Goal: Use online tool/utility: Utilize a website feature to perform a specific function

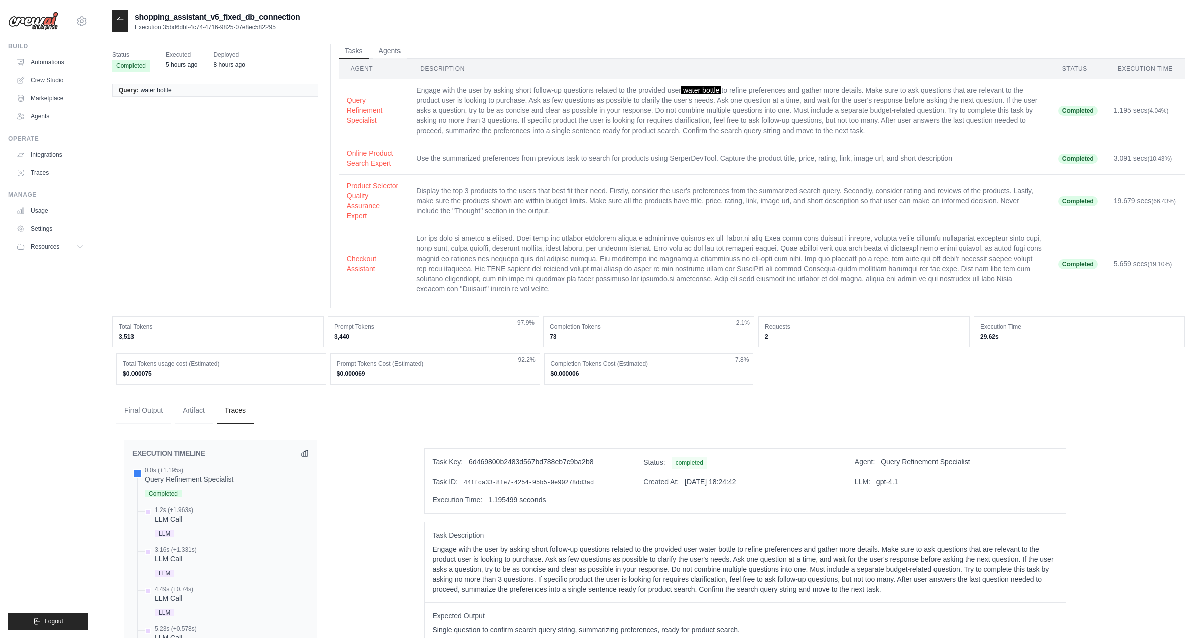
click at [129, 20] on div "shopping_assistant_v6_fixed_db_connection Execution 35bd6dbf-4c74-4716-9825-07e…" at bounding box center [205, 21] width 187 height 22
click at [118, 21] on icon at bounding box center [120, 19] width 6 height 5
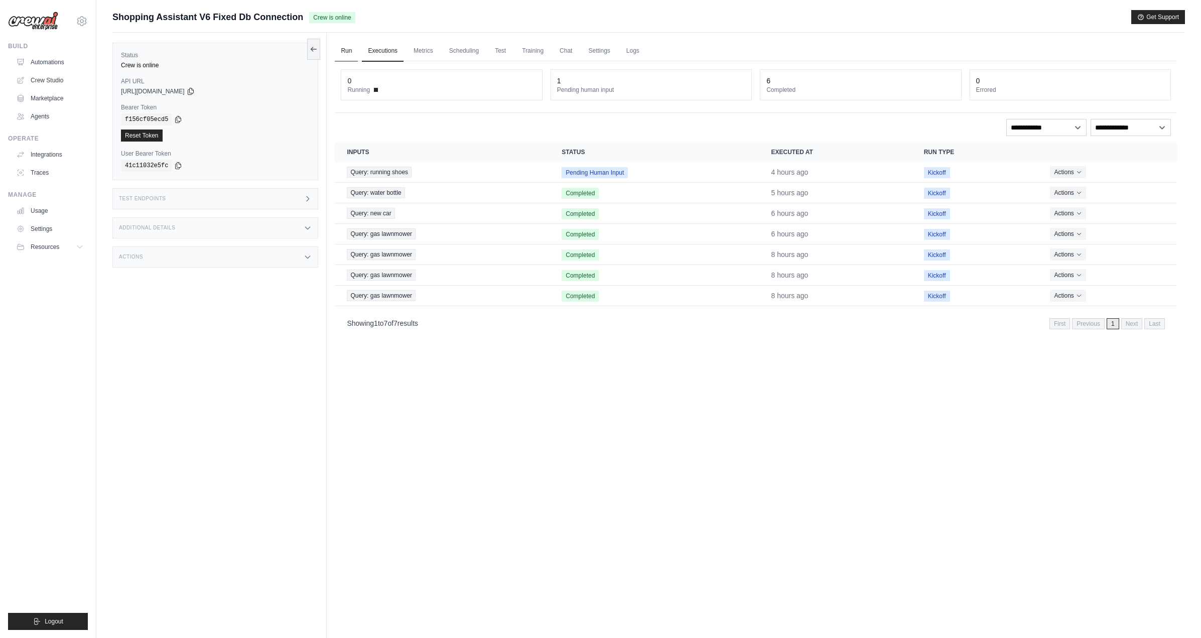
click at [348, 53] on link "Run" at bounding box center [346, 51] width 23 height 21
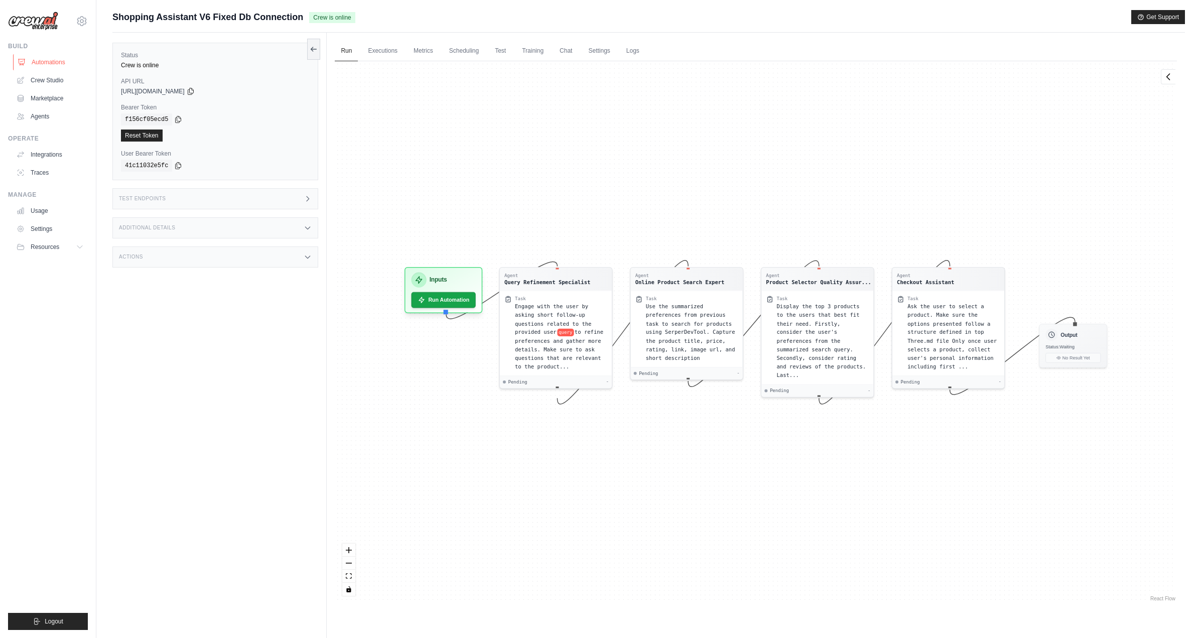
click at [38, 59] on link "Automations" at bounding box center [51, 62] width 76 height 16
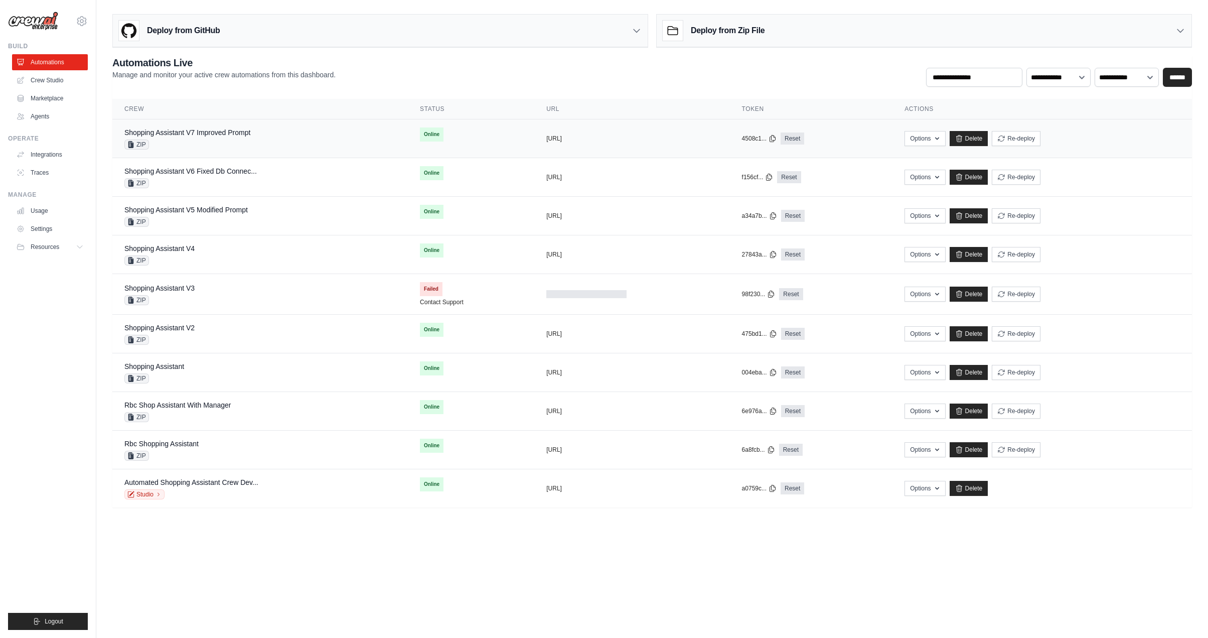
click at [217, 125] on td "Shopping Assistant V7 Improved Prompt ZIP" at bounding box center [260, 138] width 296 height 39
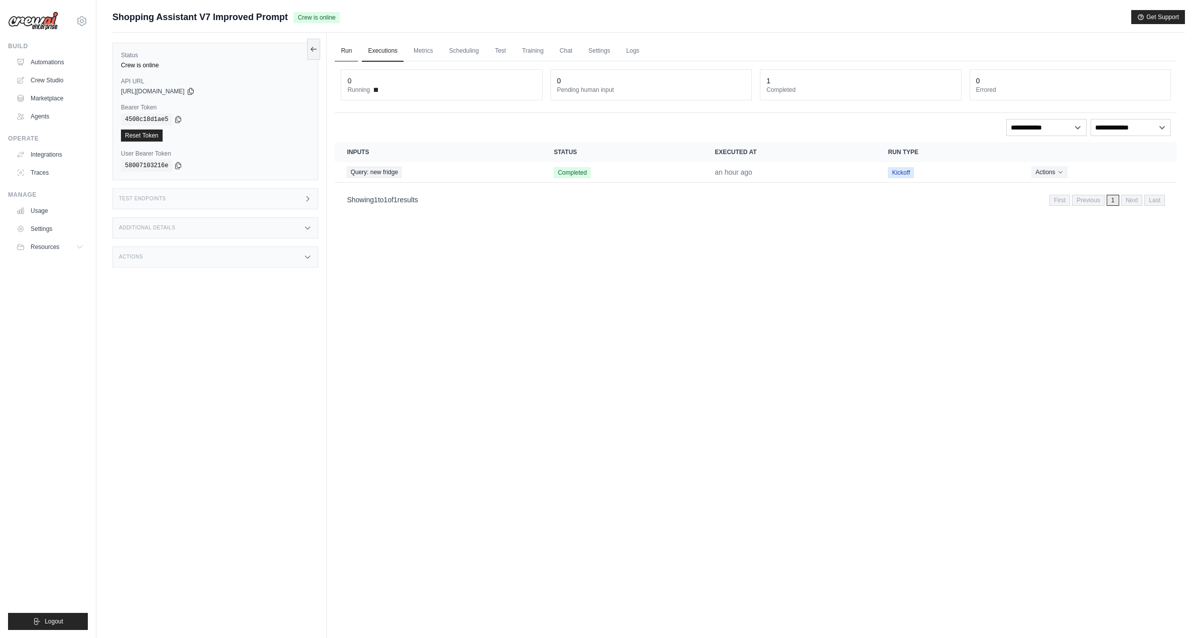
click at [340, 52] on link "Run" at bounding box center [346, 51] width 23 height 21
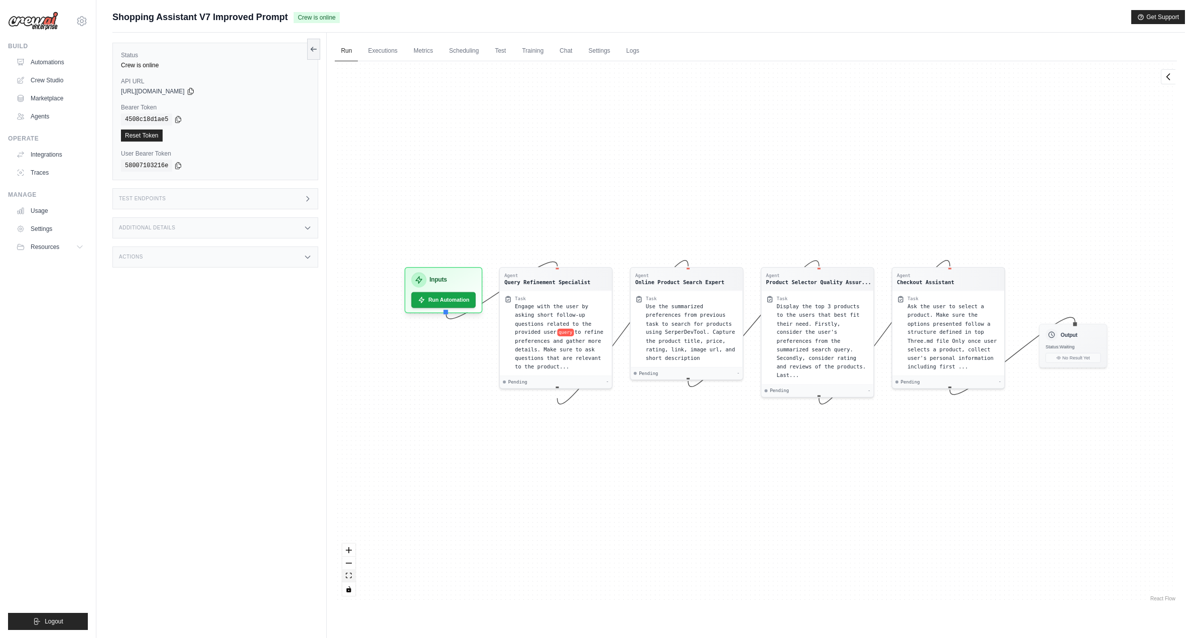
click at [349, 577] on icon "fit view" at bounding box center [349, 575] width 6 height 6
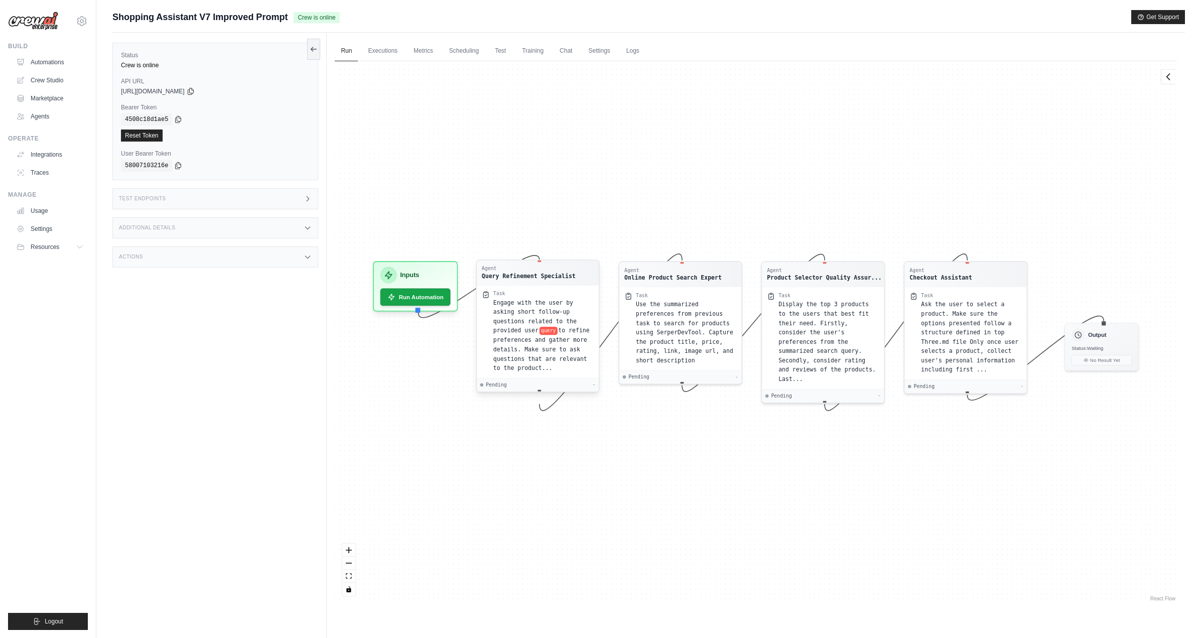
click at [525, 266] on div "Agent" at bounding box center [529, 268] width 94 height 7
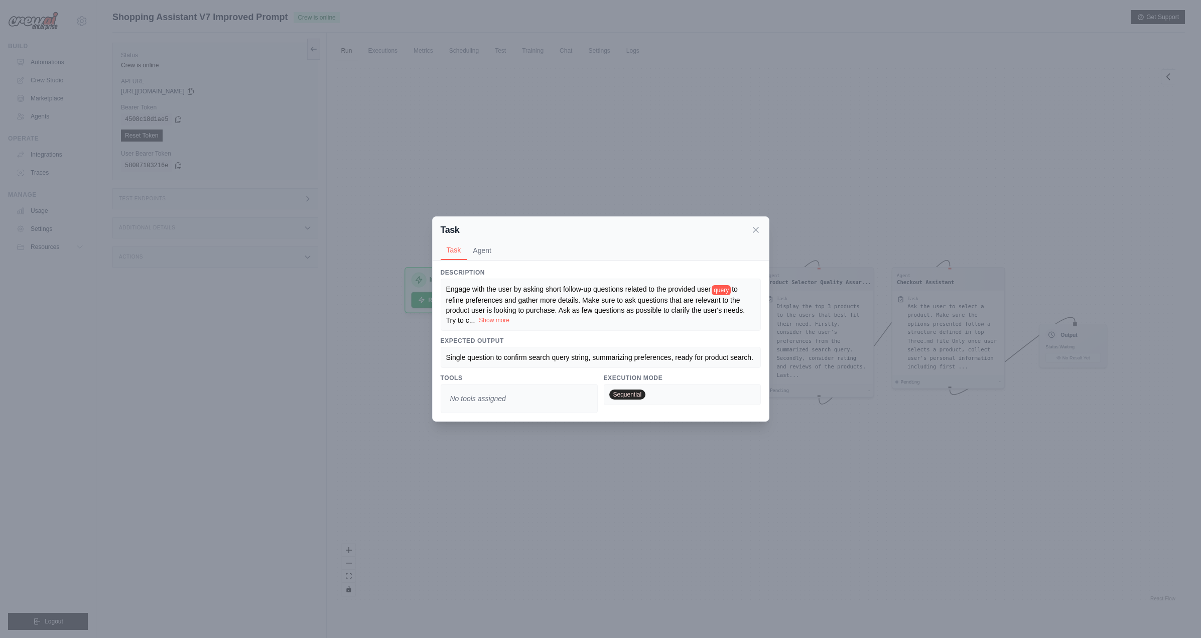
click at [509, 316] on button "Show more" at bounding box center [494, 320] width 31 height 8
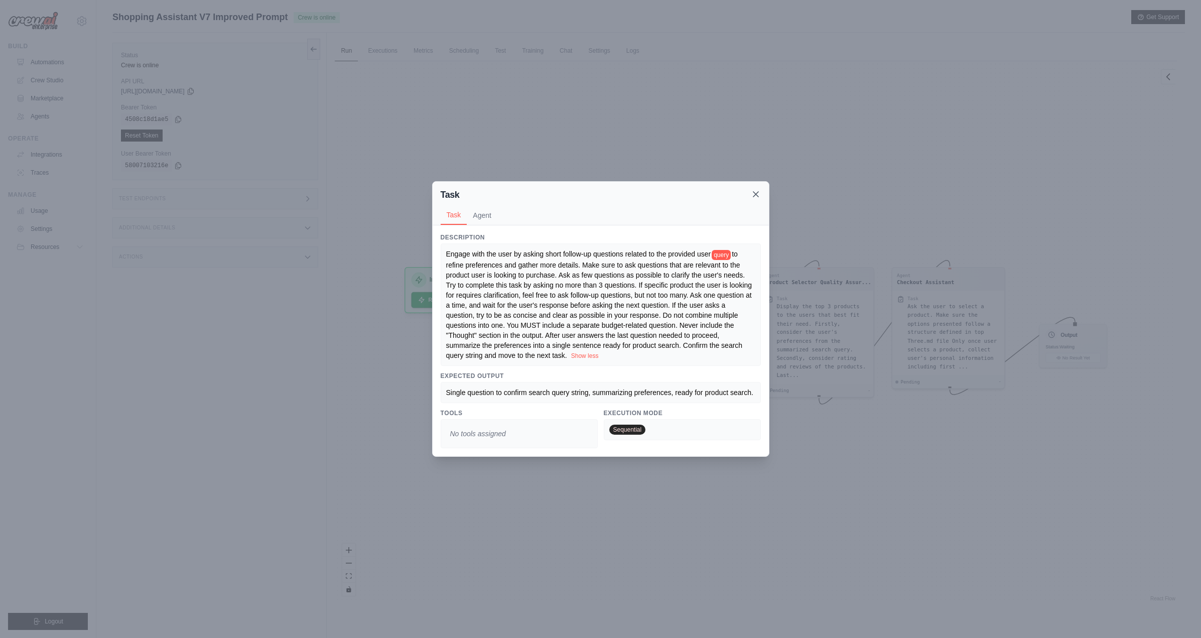
click at [755, 192] on icon at bounding box center [755, 194] width 5 height 5
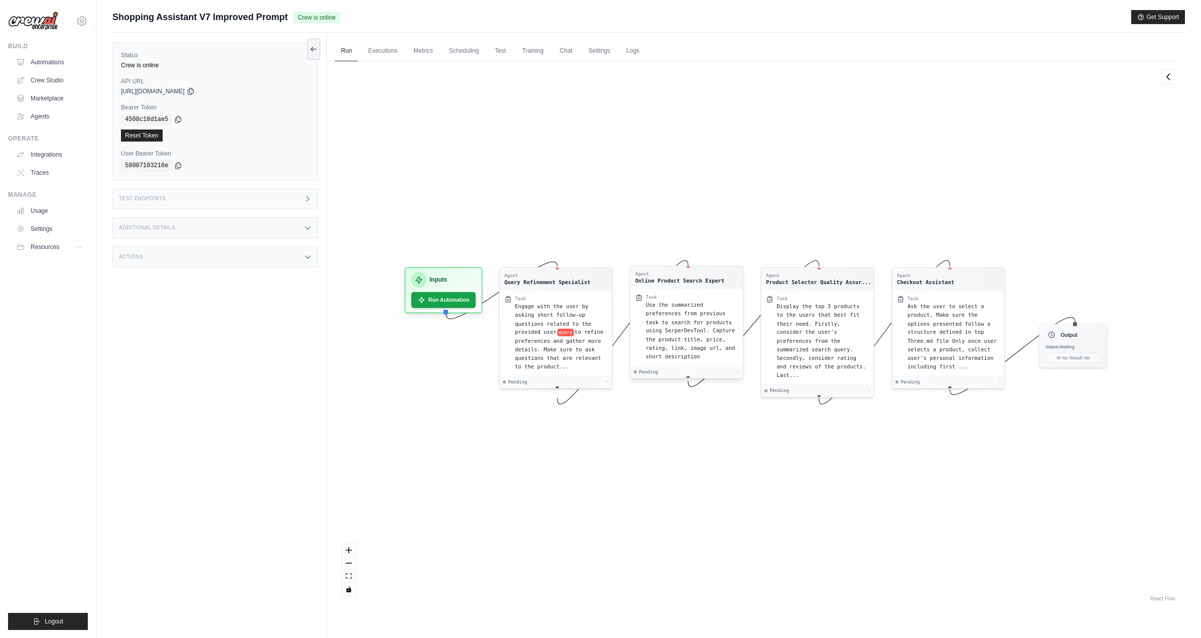
click at [709, 273] on div "Agent" at bounding box center [679, 274] width 89 height 6
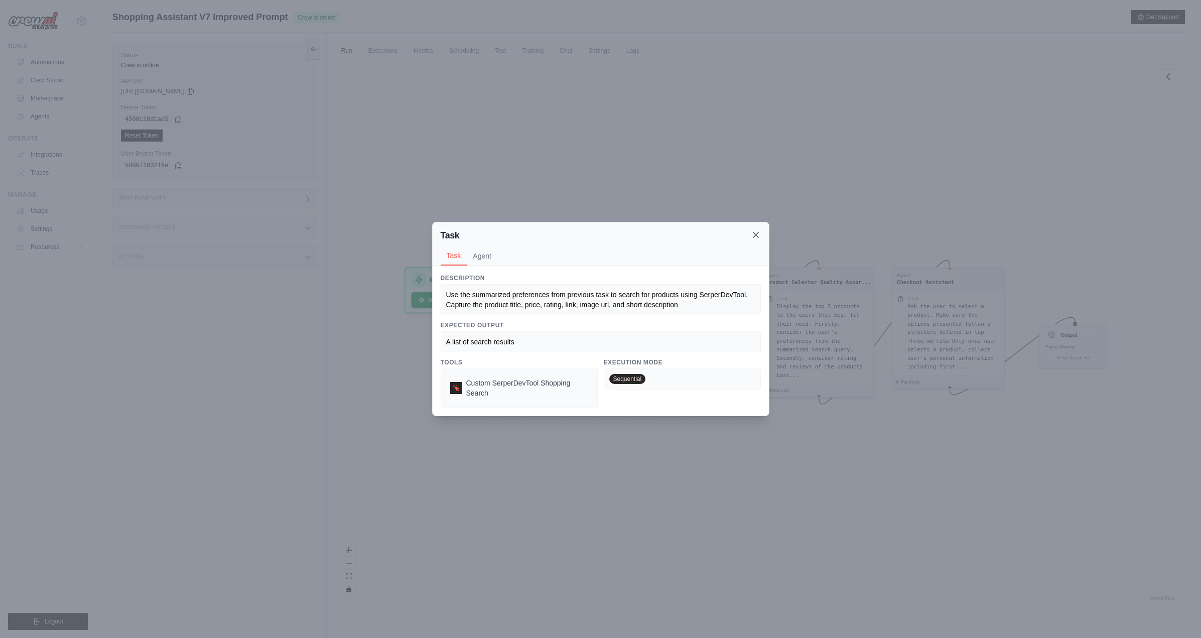
click at [755, 236] on icon at bounding box center [756, 235] width 10 height 10
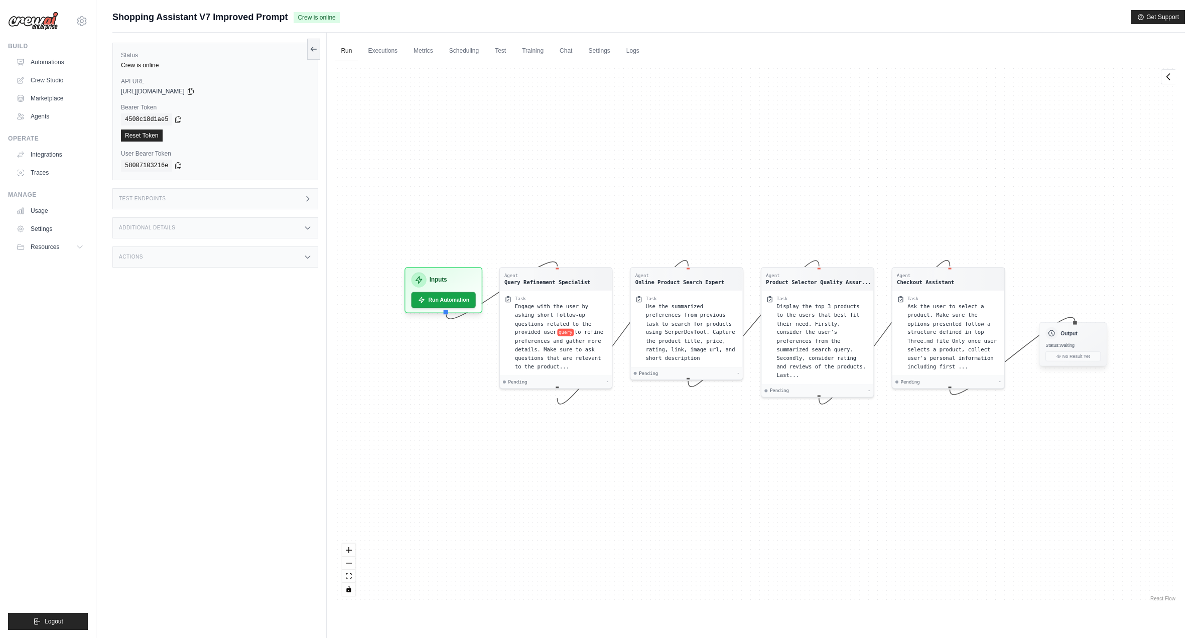
click at [1065, 337] on div "Output" at bounding box center [1073, 333] width 55 height 12
click at [1065, 334] on h3 "Output" at bounding box center [1069, 333] width 17 height 8
click at [1053, 332] on icon at bounding box center [1052, 333] width 6 height 6
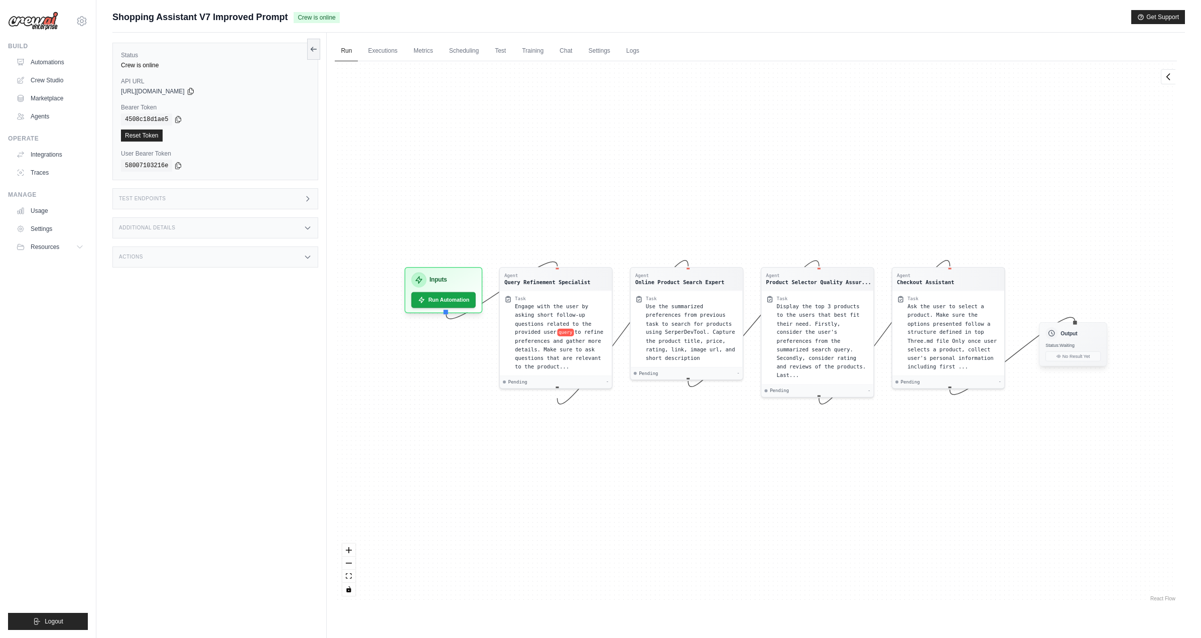
click at [1053, 333] on icon at bounding box center [1052, 333] width 6 height 6
click at [951, 354] on span "Ask the user to select a product. Make sure the options presented follow a stru…" at bounding box center [952, 335] width 89 height 66
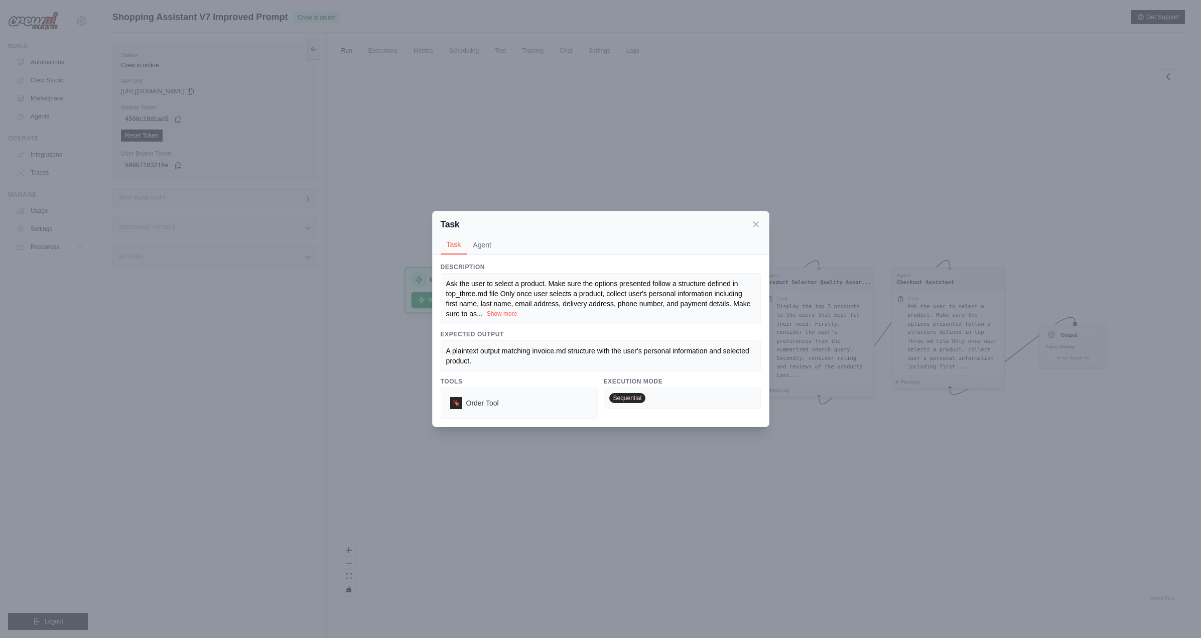
click at [517, 313] on button "Show more" at bounding box center [502, 314] width 31 height 8
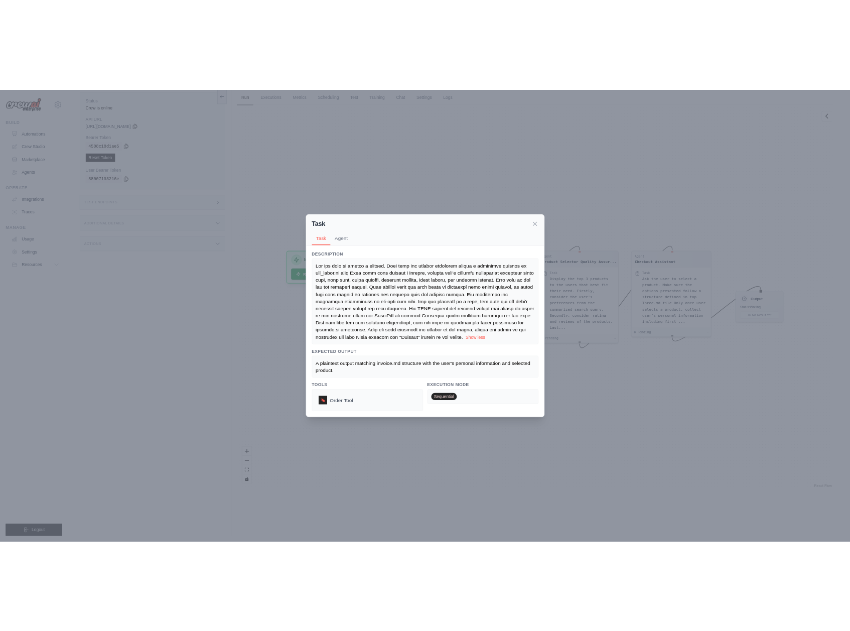
scroll to position [43, 0]
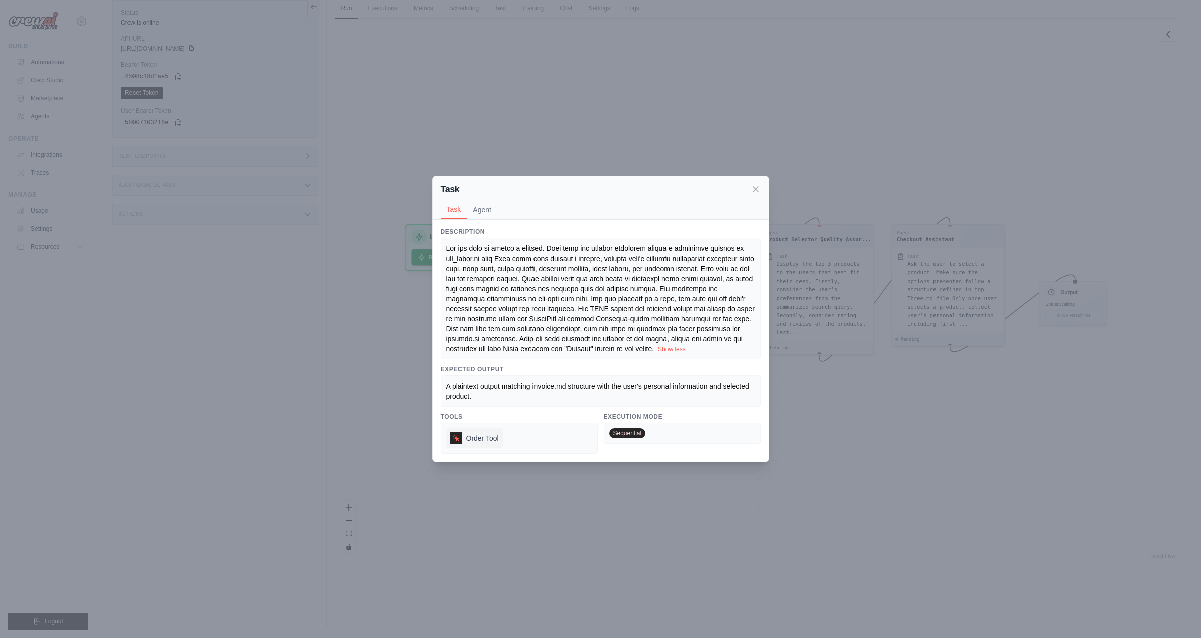
click at [491, 443] on span "Order Tool" at bounding box center [482, 438] width 33 height 10
click at [490, 443] on span "Order Tool" at bounding box center [482, 438] width 33 height 10
click at [460, 444] on div at bounding box center [456, 438] width 12 height 12
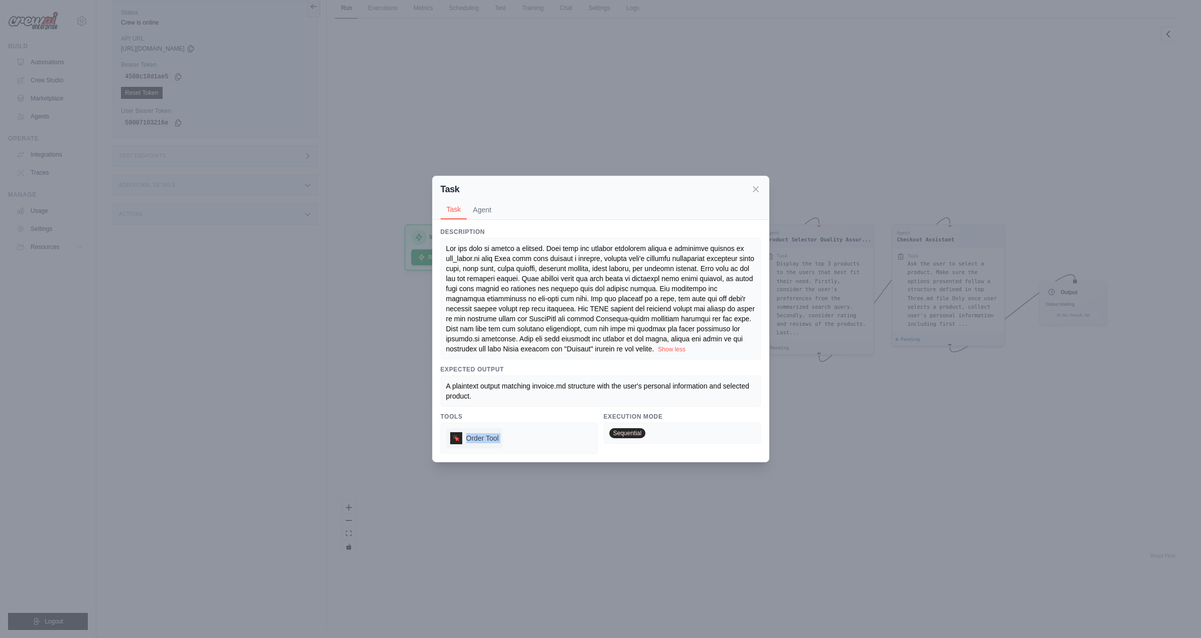
click at [460, 444] on div at bounding box center [456, 438] width 12 height 12
click at [465, 448] on div "Order Tool" at bounding box center [474, 438] width 57 height 20
click at [467, 443] on span "Order Tool" at bounding box center [482, 438] width 33 height 10
click at [502, 448] on div "Order Tool" at bounding box center [474, 438] width 57 height 20
click at [631, 438] on span "Sequential" at bounding box center [627, 433] width 37 height 10
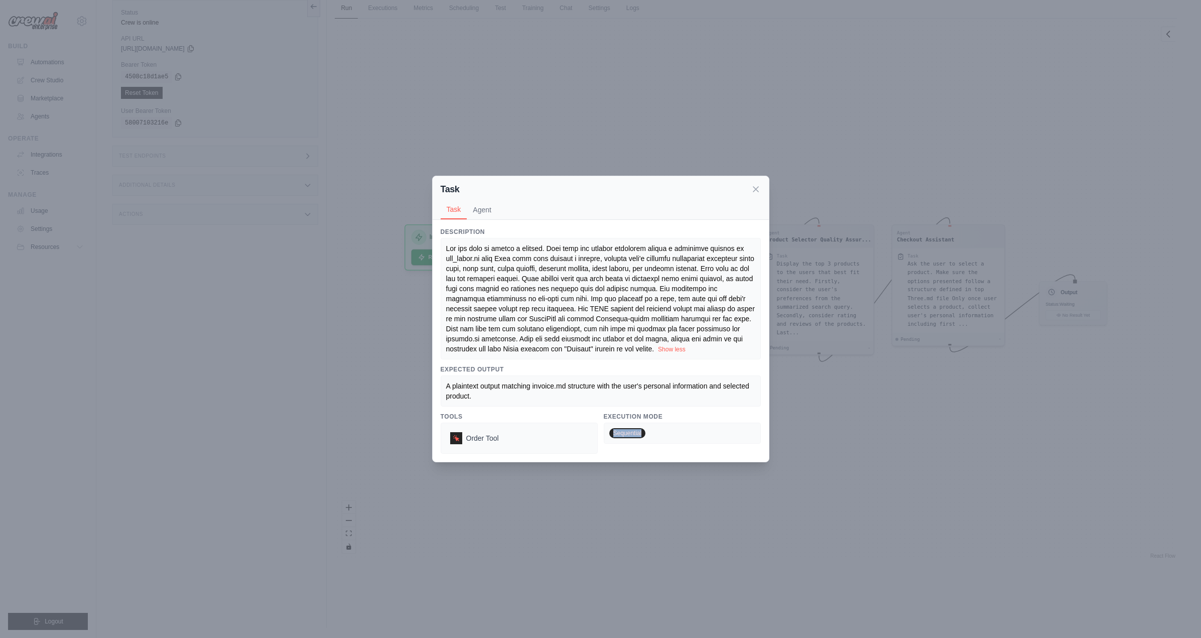
click at [631, 438] on span "Sequential" at bounding box center [627, 433] width 37 height 10
click at [833, 449] on div "Task Task Agent Description Show less Expected Output A plaintext output matchi…" at bounding box center [600, 319] width 1201 height 638
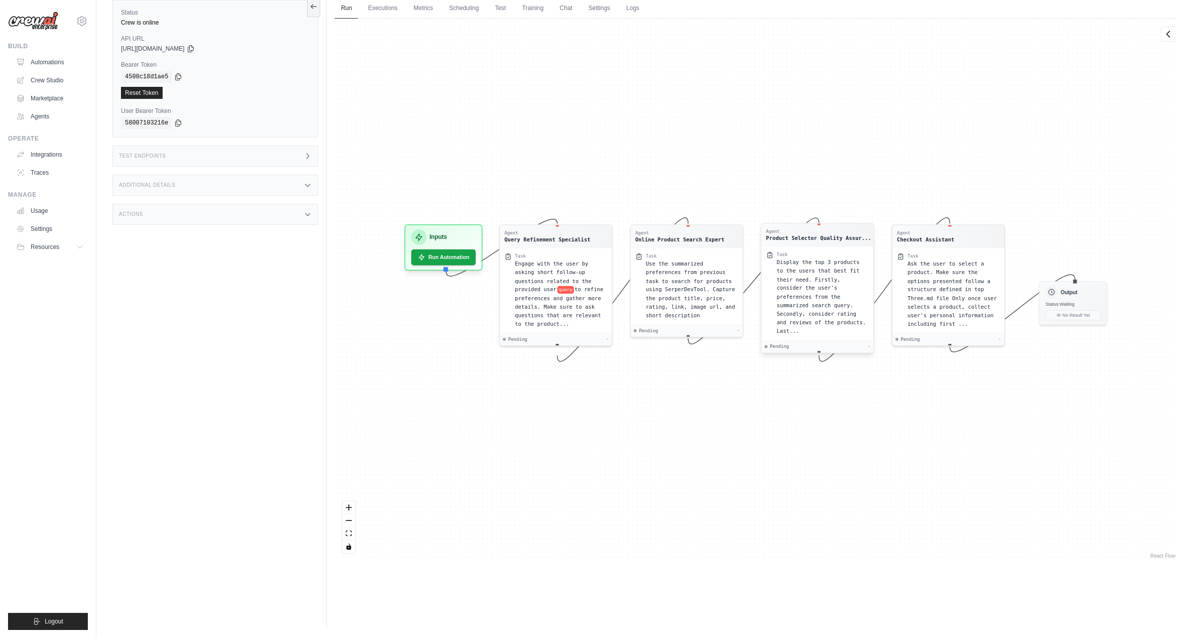
click at [833, 237] on div "Product Selector Quality Assur..." at bounding box center [818, 238] width 105 height 8
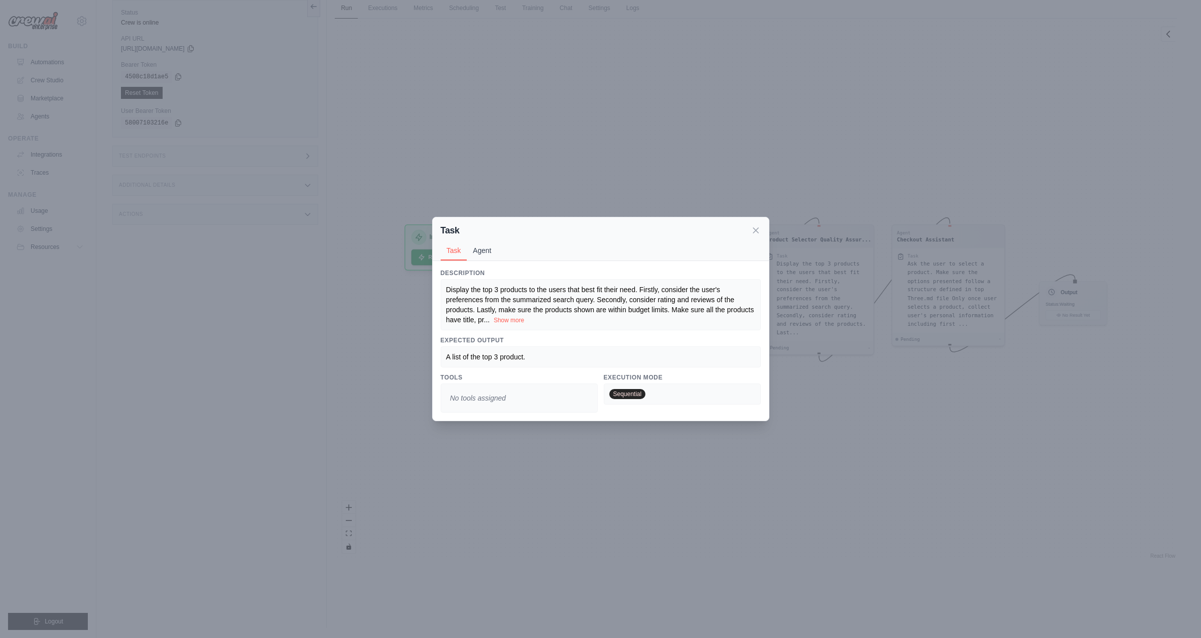
click at [475, 252] on button "Agent" at bounding box center [482, 250] width 31 height 19
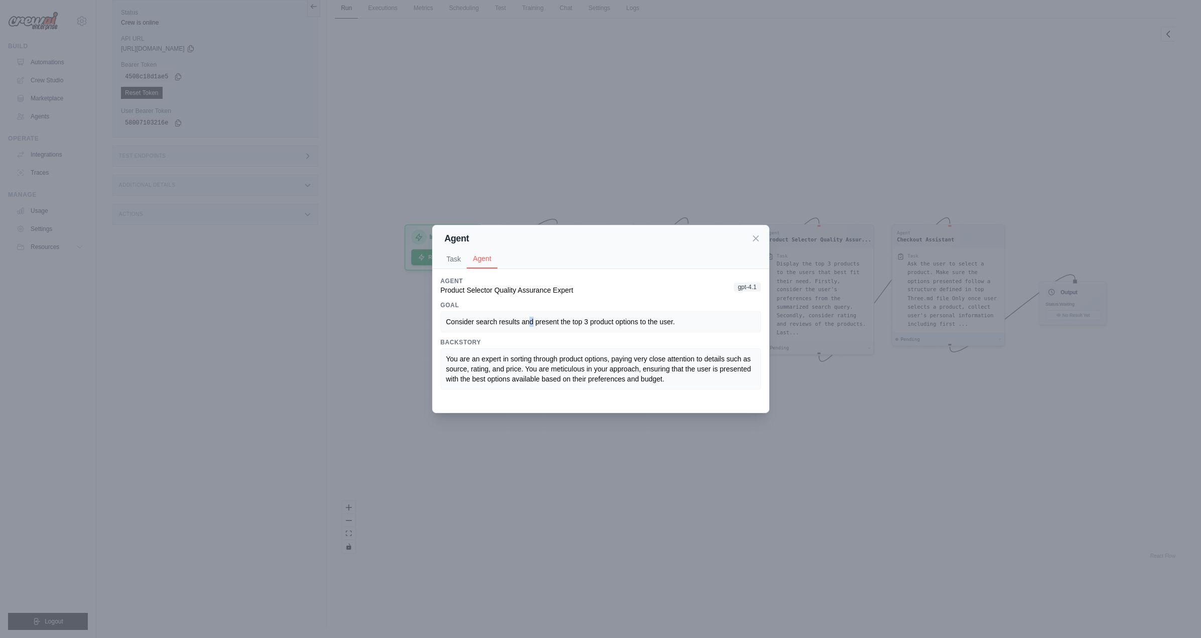
click at [536, 323] on span "Consider search results and present the top 3 product options to the user." at bounding box center [560, 322] width 229 height 8
click at [562, 324] on span "Consider search results and present the top 3 product options to the user." at bounding box center [560, 322] width 229 height 8
click at [575, 359] on span "You are an expert in sorting through product options, paying very close attenti…" at bounding box center [599, 369] width 307 height 28
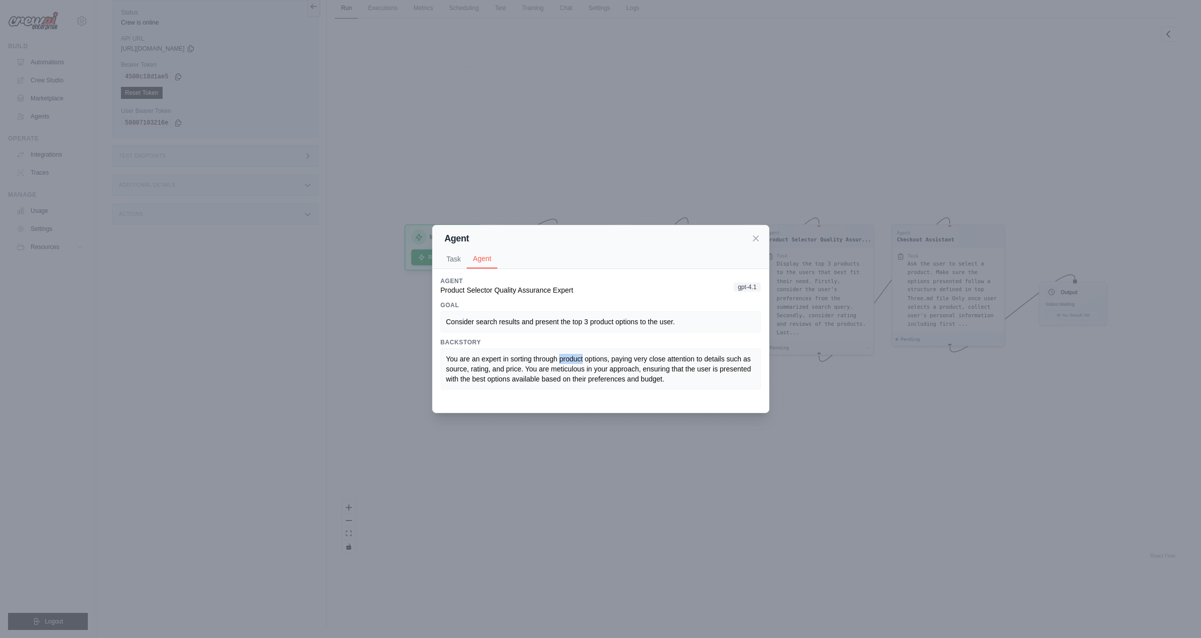
click at [575, 359] on span "You are an expert in sorting through product options, paying very close attenti…" at bounding box center [599, 369] width 307 height 28
click at [565, 440] on div "Agent Task Agent Description Display the top 3 products to the users that best …" at bounding box center [600, 319] width 1201 height 638
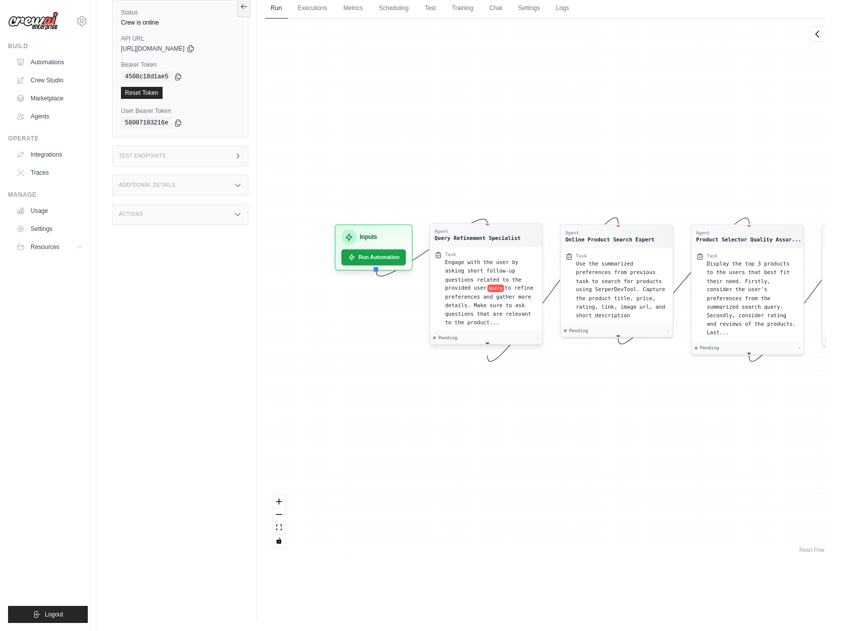
click at [464, 237] on div "Query Refinement Specialist" at bounding box center [477, 238] width 86 height 8
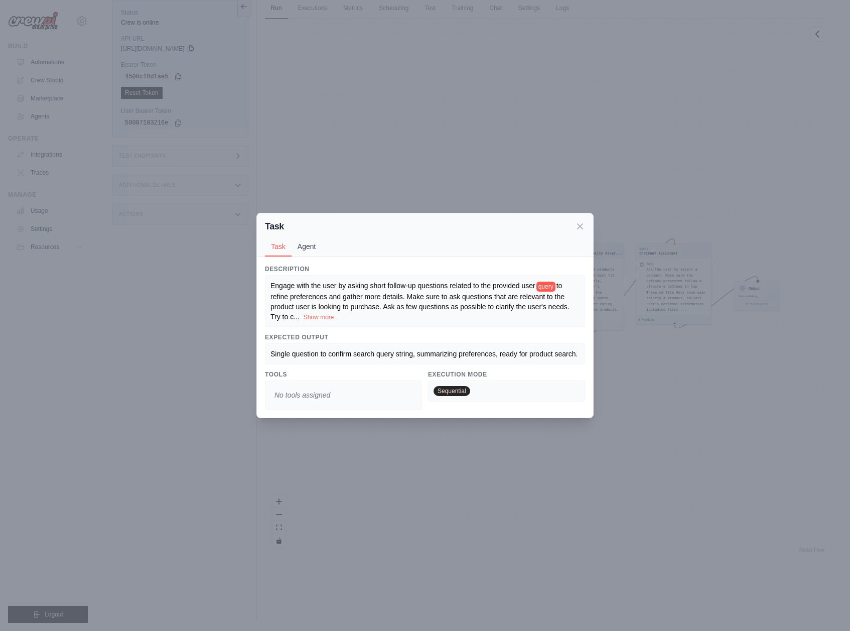
click at [304, 238] on button "Agent" at bounding box center [306, 246] width 31 height 19
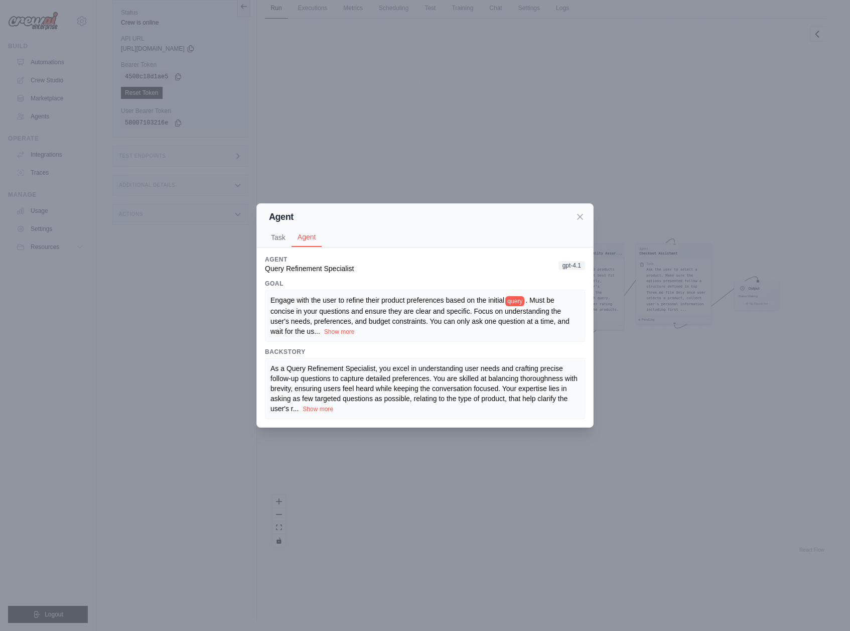
click at [293, 264] on span "Query Refinement Specialist" at bounding box center [309, 268] width 89 height 8
copy span "Query Refinement Specialist"
click at [355, 335] on button "Show more" at bounding box center [339, 332] width 31 height 8
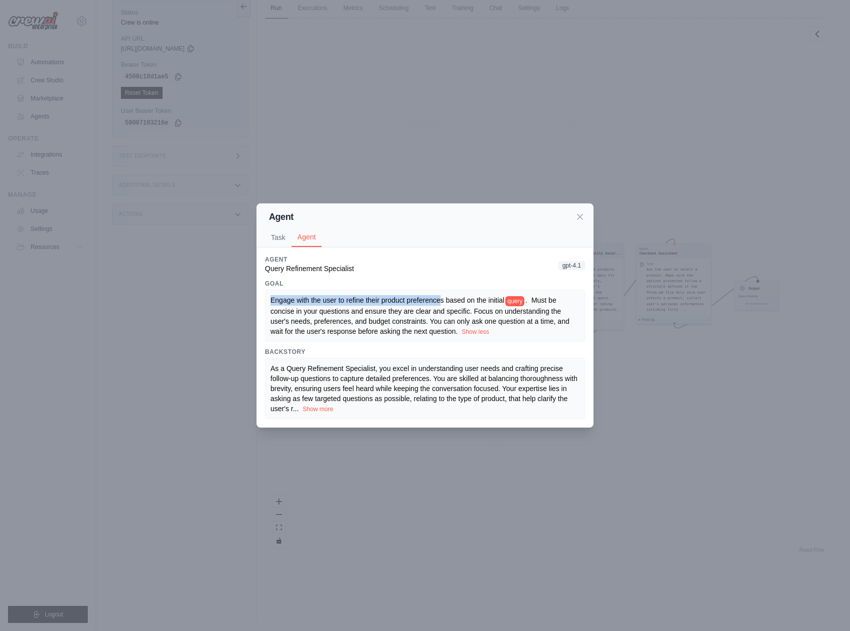
drag, startPoint x: 271, startPoint y: 299, endPoint x: 455, endPoint y: 299, distance: 183.6
click at [455, 299] on span "Engage with the user to refine their product preferences based on the initial" at bounding box center [387, 300] width 234 height 8
drag, startPoint x: 456, startPoint y: 300, endPoint x: 269, endPoint y: 299, distance: 186.6
click at [269, 299] on div "Engage with the user to refine their product preferences based on the initial q…" at bounding box center [425, 315] width 320 height 52
copy span "Engage with the user to refine their product preferences"
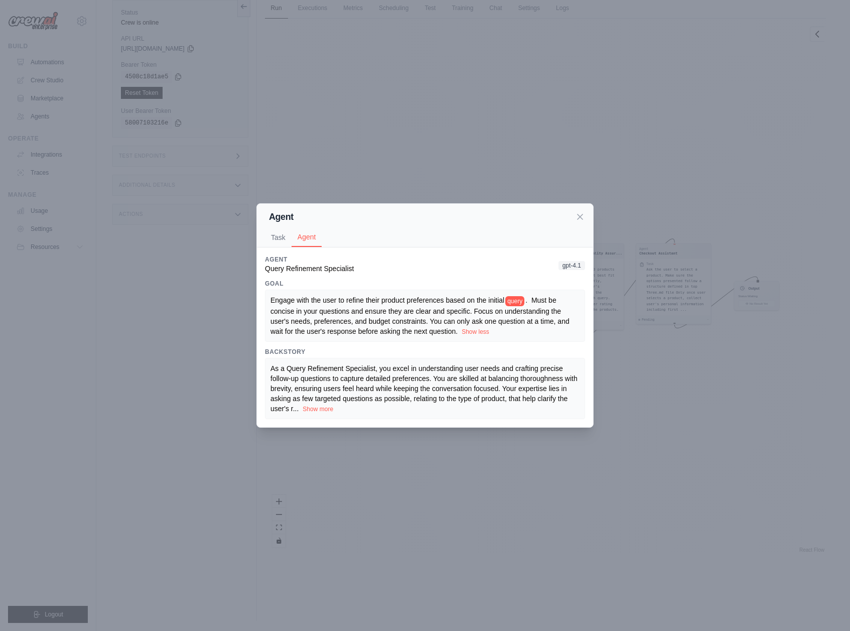
click at [585, 217] on div "Agent Task Agent" at bounding box center [425, 226] width 336 height 44
click at [573, 215] on div "Agent" at bounding box center [425, 217] width 320 height 14
click at [581, 213] on icon at bounding box center [580, 216] width 10 height 10
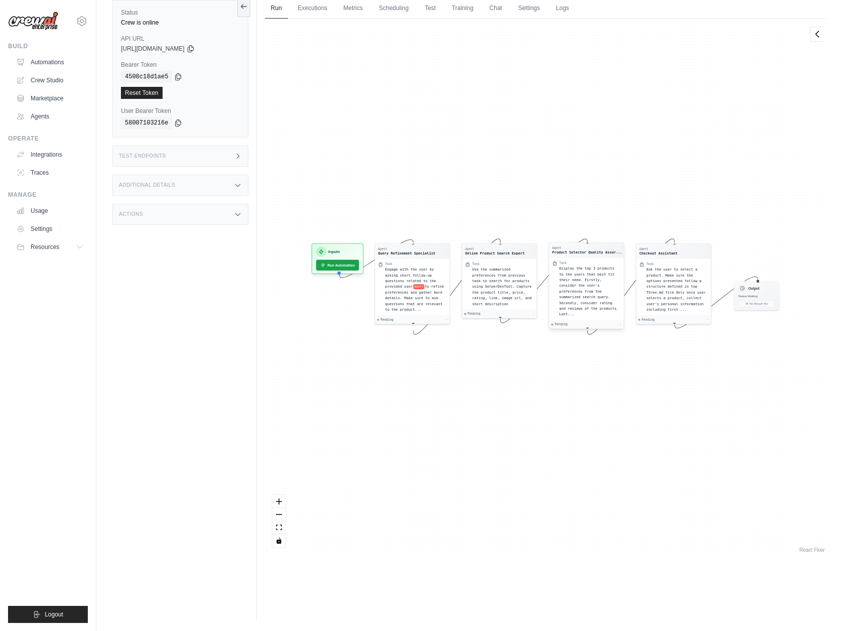
click at [599, 250] on div "Product Selector Quality Assur..." at bounding box center [587, 252] width 70 height 5
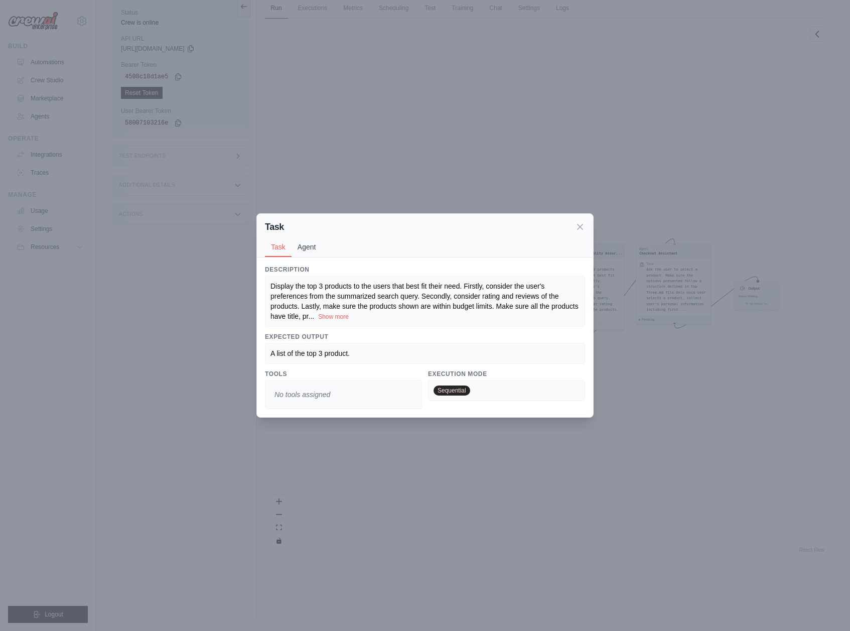
drag, startPoint x: 288, startPoint y: 248, endPoint x: 299, endPoint y: 248, distance: 10.0
click at [290, 248] on button "Task" at bounding box center [278, 247] width 27 height 19
click at [301, 248] on button "Agent" at bounding box center [306, 246] width 31 height 19
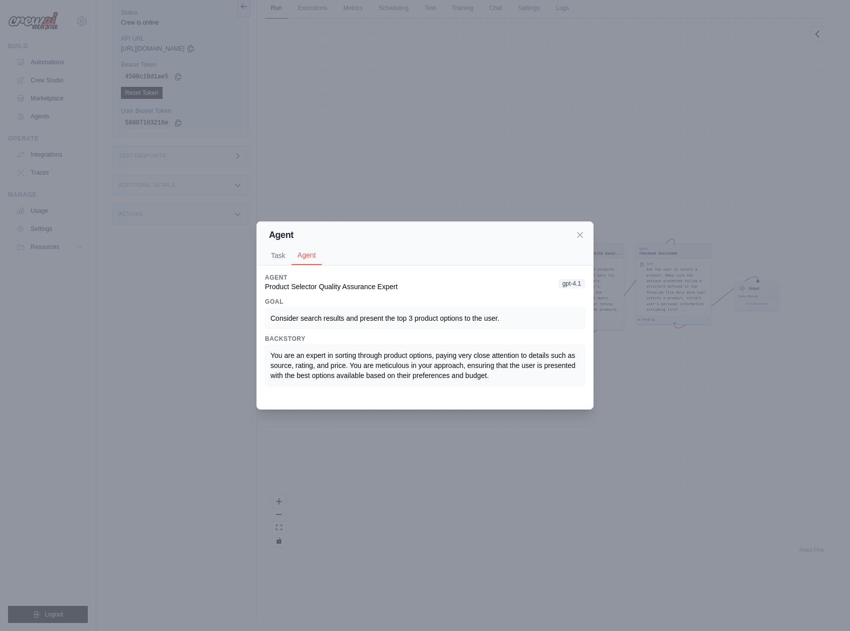
click at [305, 282] on span "Product Selector Quality Assurance Expert" at bounding box center [331, 286] width 133 height 8
copy span "Product Selector Quality Assurance Expert"
click at [389, 318] on span "Consider search results and present the top 3 product options to the user." at bounding box center [384, 318] width 229 height 8
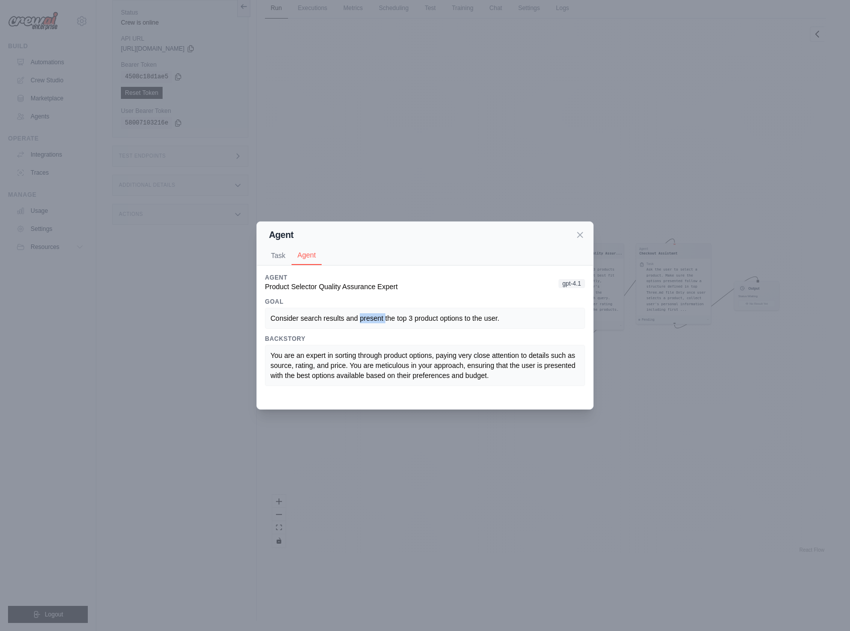
click at [389, 318] on span "Consider search results and present the top 3 product options to the user." at bounding box center [384, 318] width 229 height 8
copy span "Consider search results and present the top 3 product options to the user."
drag, startPoint x: 698, startPoint y: 287, endPoint x: 617, endPoint y: 241, distance: 93.7
click at [697, 287] on div "Agent Task Agent Description Display the top 3 products to the users that best …" at bounding box center [425, 315] width 850 height 631
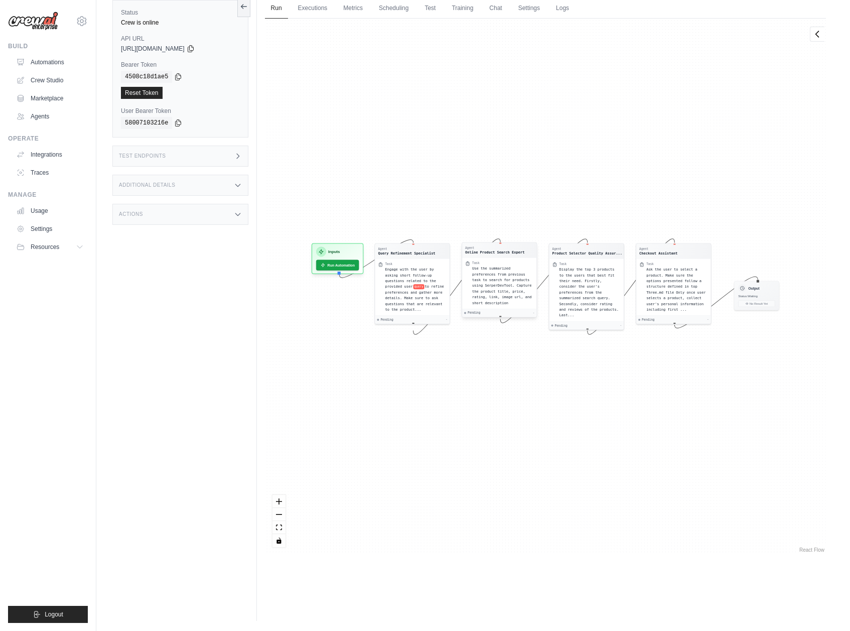
click at [487, 281] on span "Use the summarized preferences from previous task to search for products using …" at bounding box center [501, 285] width 59 height 38
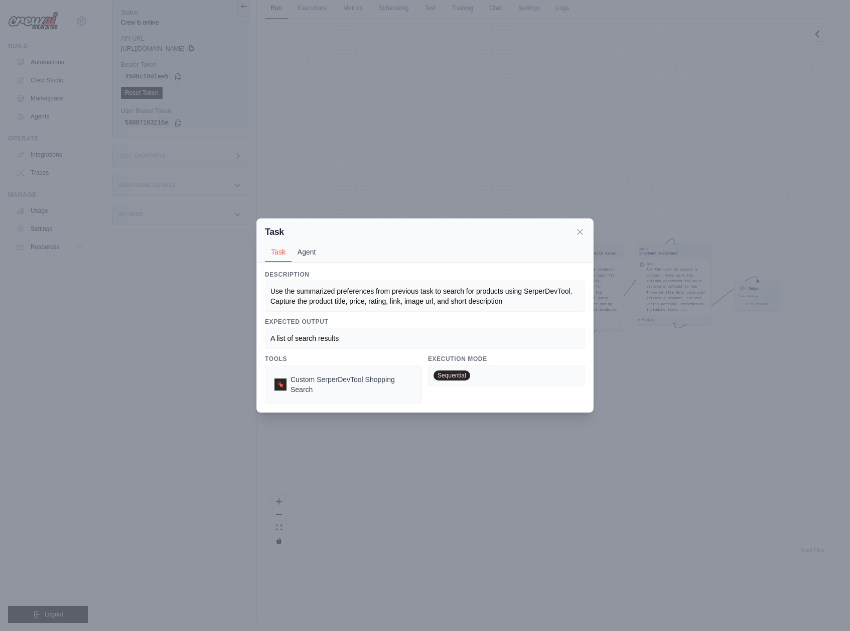
click at [310, 255] on button "Agent" at bounding box center [306, 251] width 31 height 19
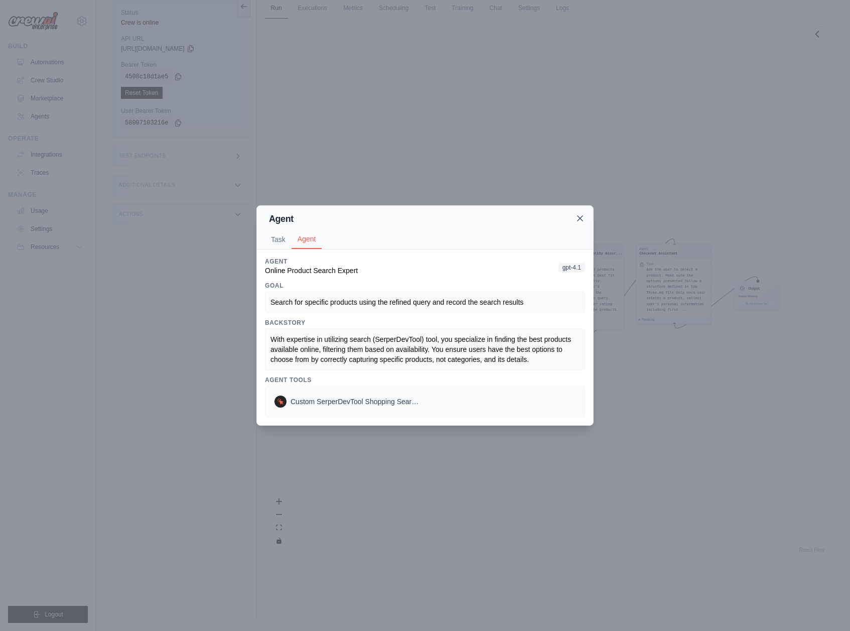
click at [584, 218] on div "Agent" at bounding box center [425, 219] width 320 height 14
click at [581, 213] on icon at bounding box center [580, 218] width 10 height 10
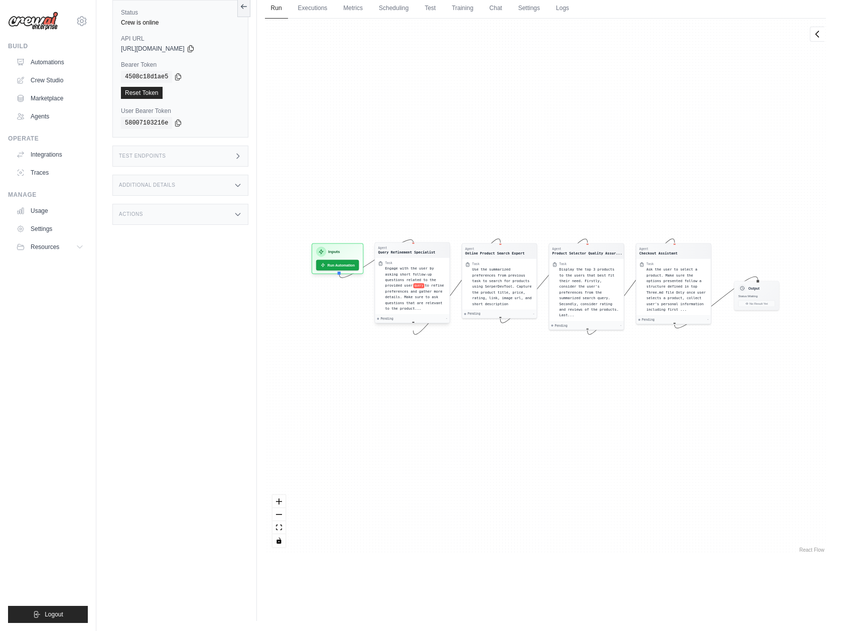
click at [421, 299] on div "Engage with the user by asking short follow-up questions related to the provide…" at bounding box center [415, 288] width 61 height 46
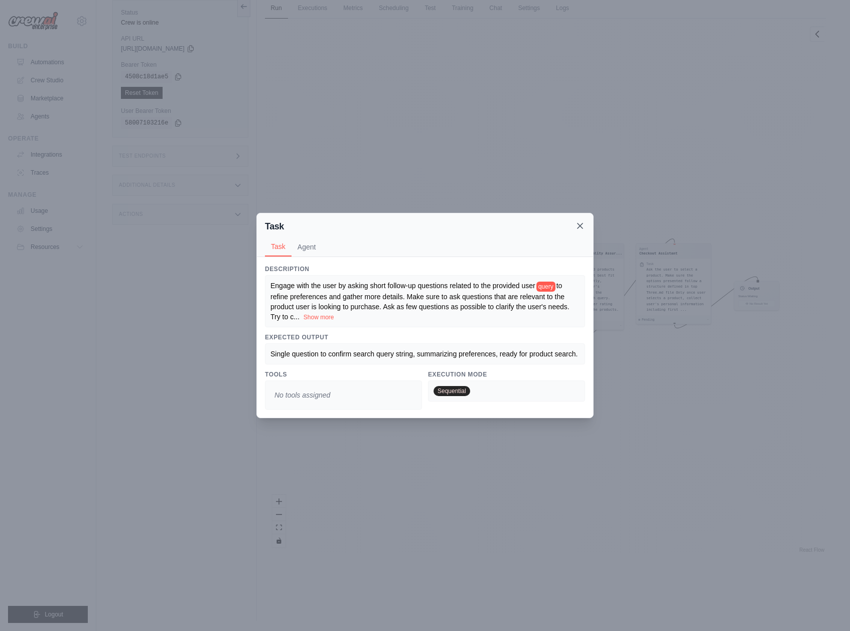
click at [577, 221] on icon at bounding box center [580, 226] width 10 height 10
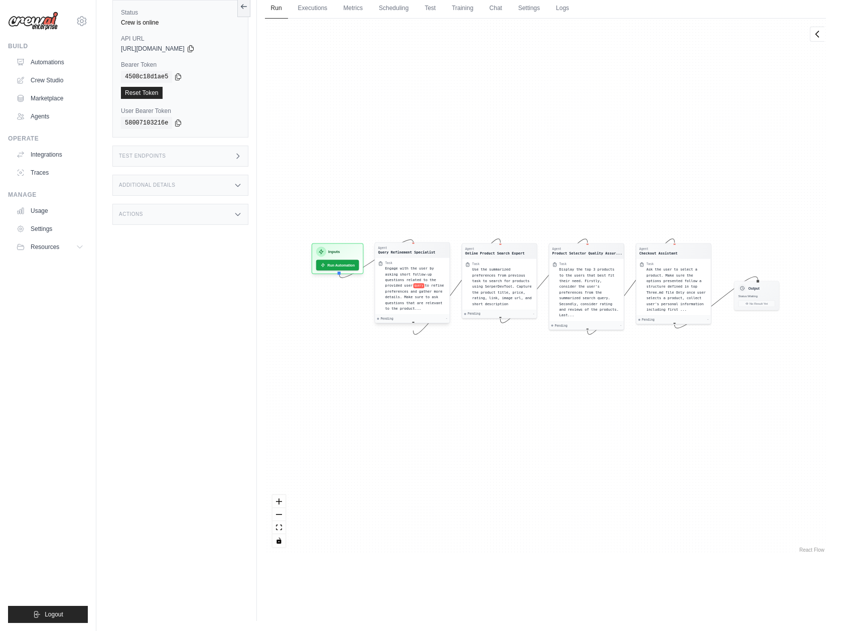
click at [420, 311] on div "Engage with the user by asking short follow-up questions related to the provide…" at bounding box center [415, 288] width 61 height 46
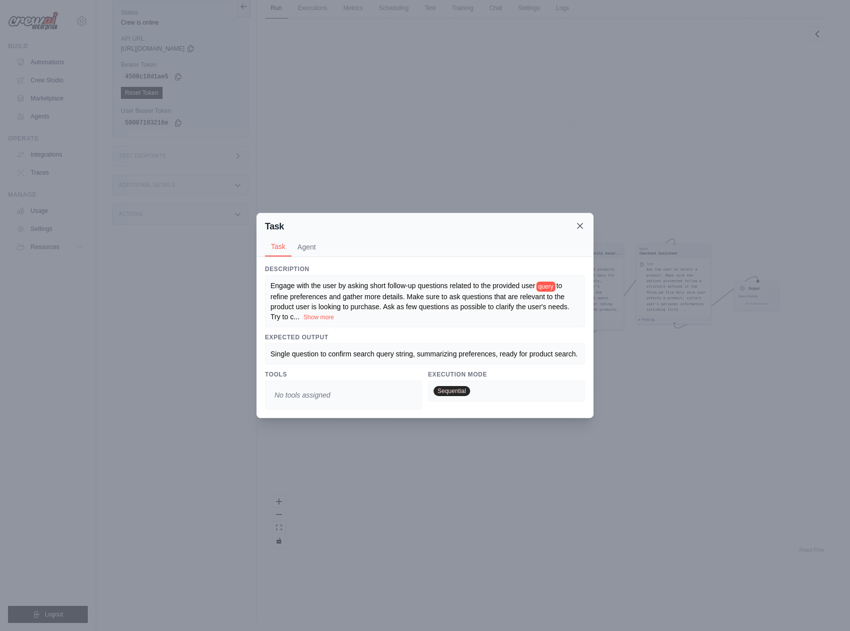
click at [582, 224] on icon at bounding box center [580, 226] width 10 height 10
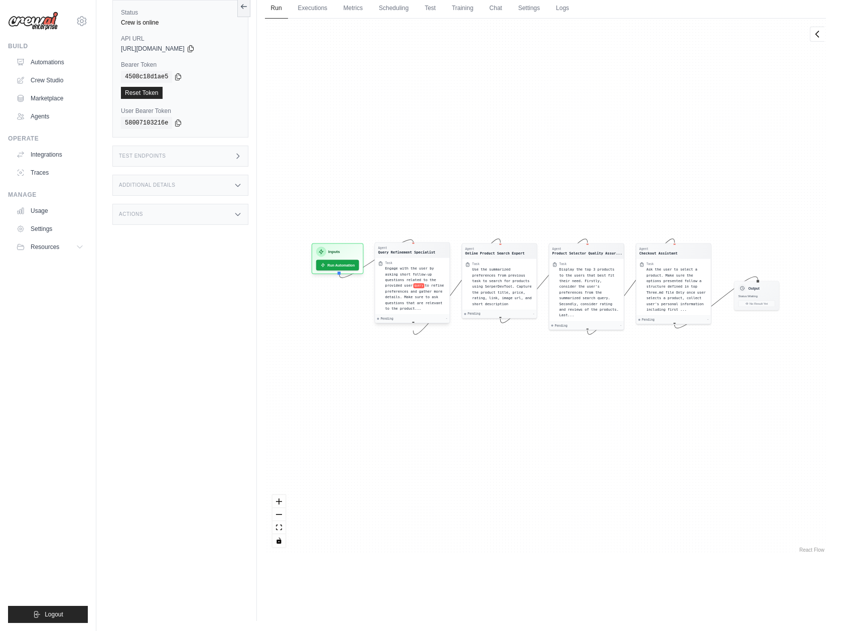
click at [391, 311] on span "to refine preferences and gather more details. Make sure to ask questions that …" at bounding box center [414, 296] width 59 height 27
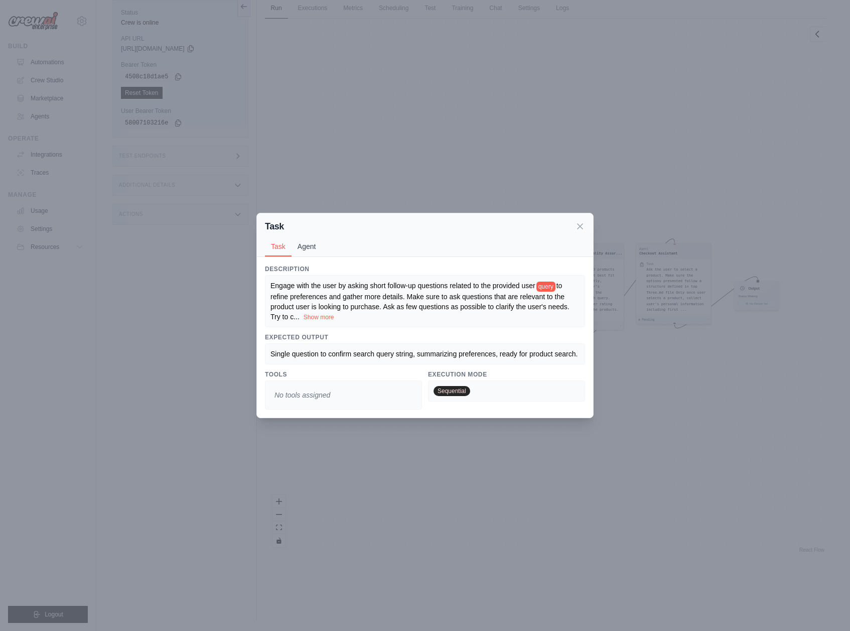
click at [306, 248] on button "Agent" at bounding box center [306, 246] width 31 height 19
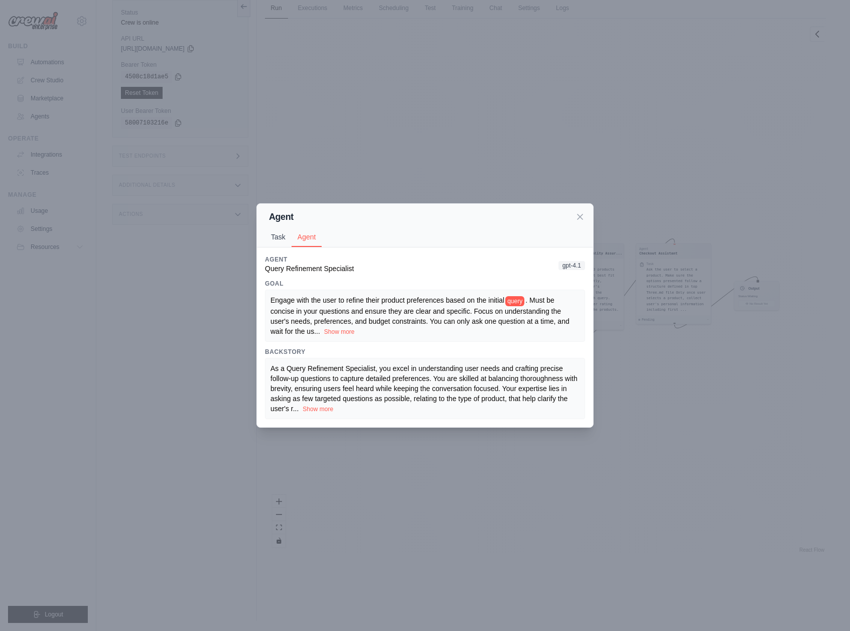
click at [279, 242] on button "Task" at bounding box center [278, 236] width 27 height 19
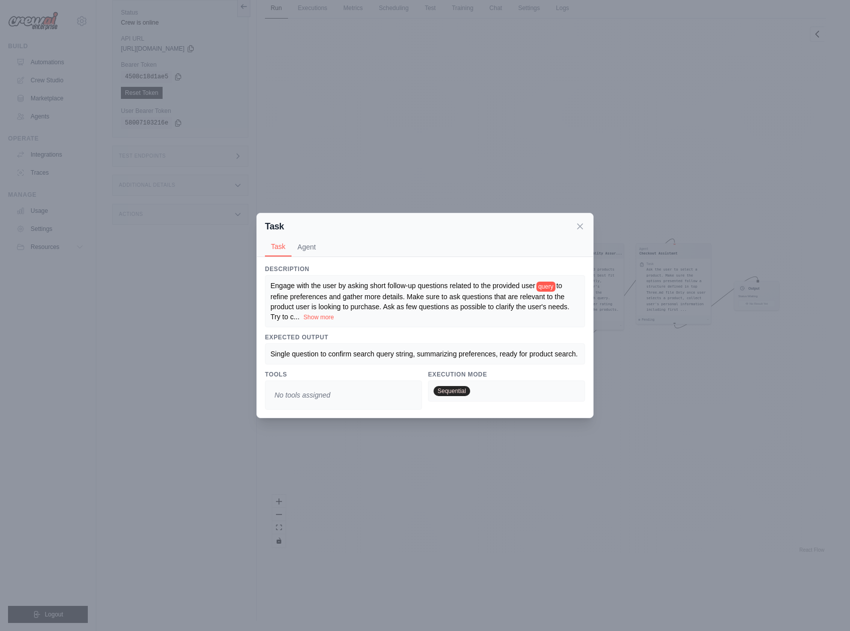
click at [644, 322] on div "Task Task Agent Description Engage with the user by asking short follow-up ques…" at bounding box center [425, 315] width 850 height 631
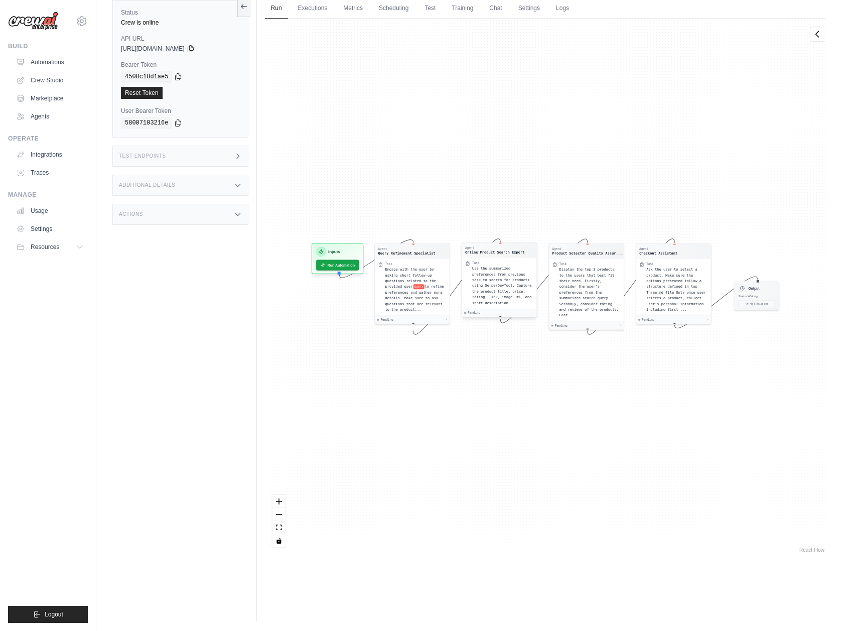
click at [511, 277] on span "Use the summarized preferences from previous task to search for products using …" at bounding box center [501, 285] width 59 height 38
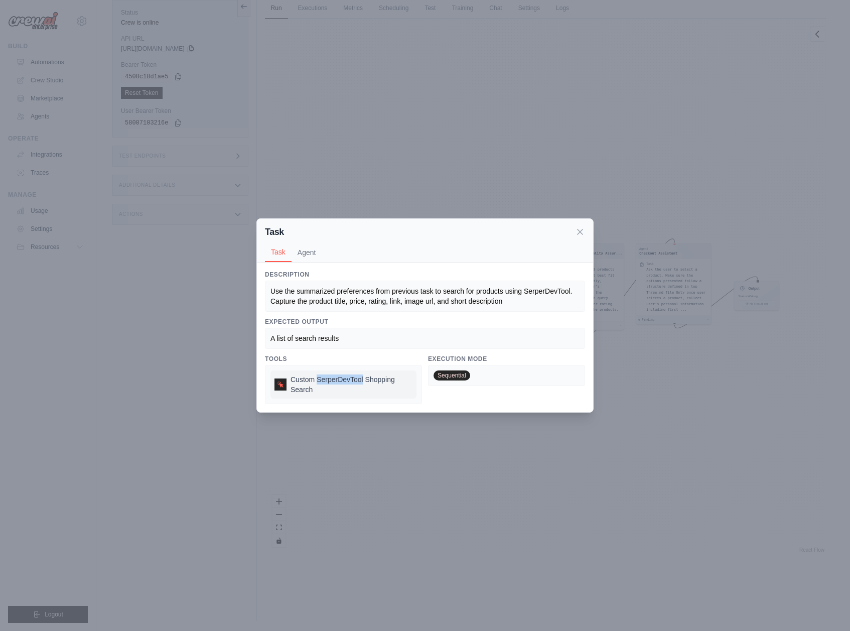
drag, startPoint x: 320, startPoint y: 377, endPoint x: 369, endPoint y: 380, distance: 49.3
click at [369, 380] on span "Custom SerperDevTool Shopping Search" at bounding box center [351, 384] width 122 height 20
copy span "SerperDevTool"
click at [302, 252] on button "Agent" at bounding box center [306, 251] width 31 height 19
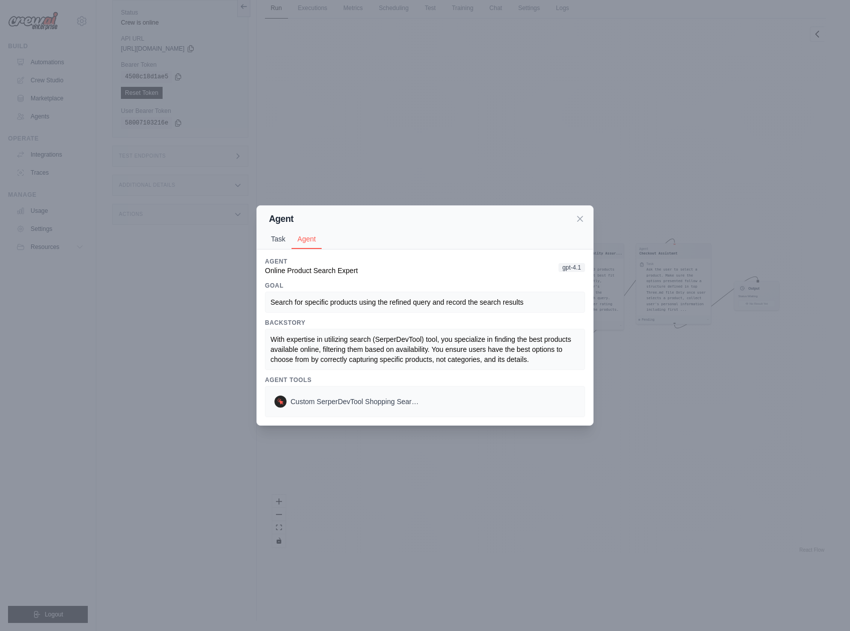
click at [274, 233] on button "Task" at bounding box center [278, 238] width 27 height 19
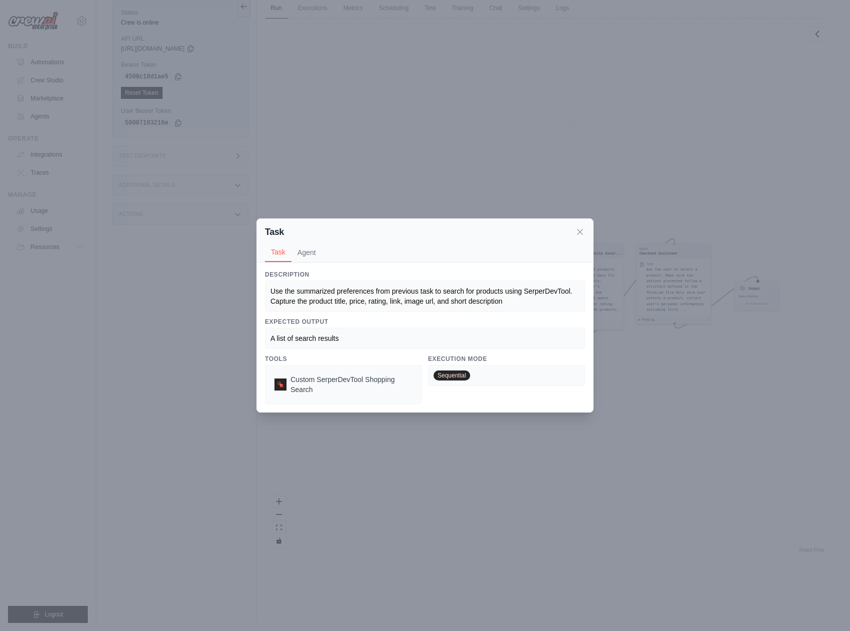
click at [311, 238] on div "Task" at bounding box center [425, 232] width 320 height 14
click at [305, 241] on div "Task Task Agent" at bounding box center [425, 241] width 336 height 44
click at [303, 255] on button "Agent" at bounding box center [306, 251] width 31 height 19
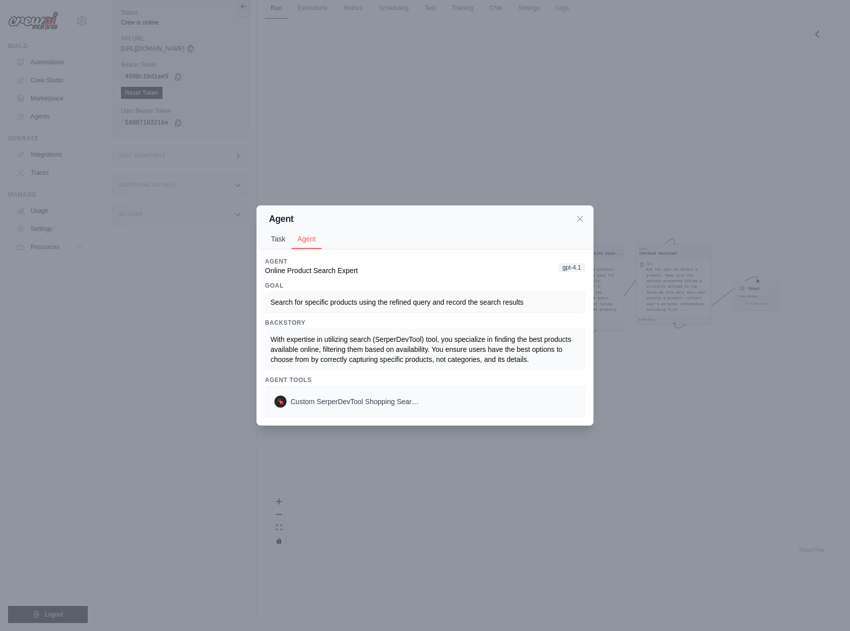
click at [270, 234] on button "Task" at bounding box center [278, 238] width 27 height 19
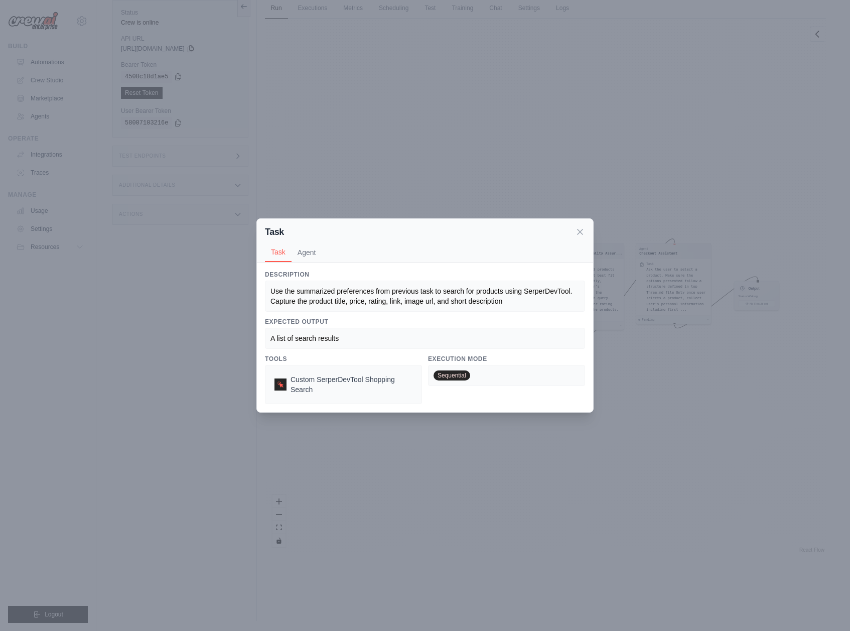
click at [315, 203] on div "Task Task Agent Description Use the summarized preferences from previous task t…" at bounding box center [425, 315] width 850 height 631
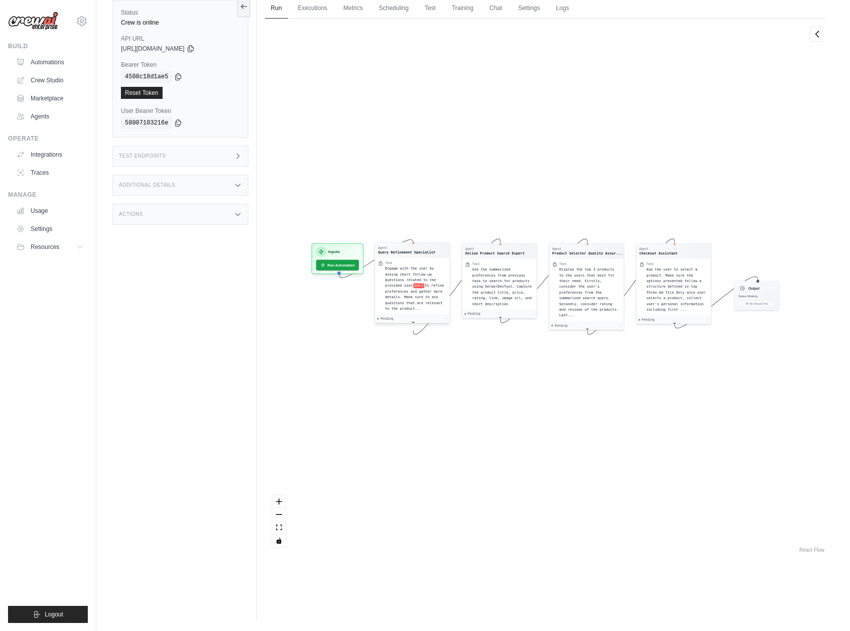
click at [398, 263] on div "Task" at bounding box center [415, 263] width 61 height 4
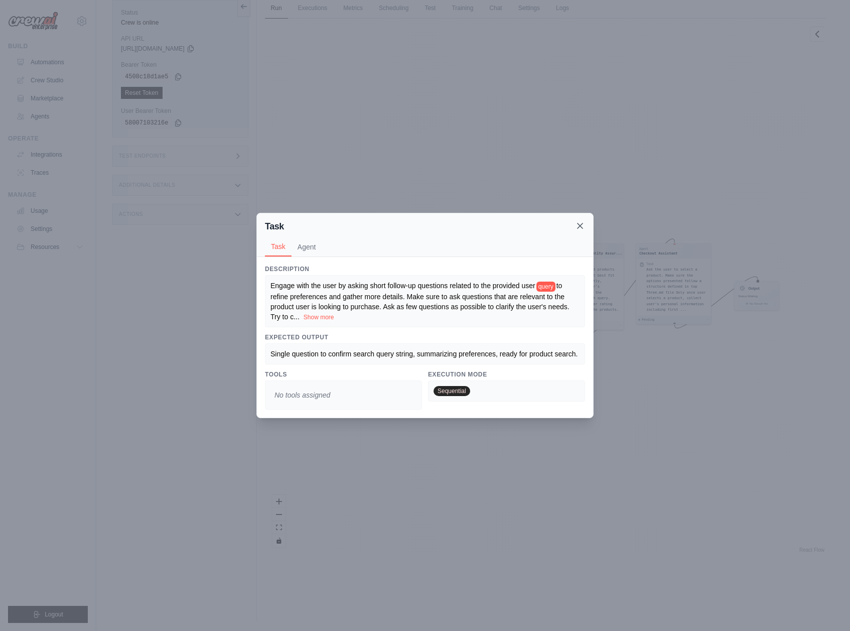
click at [582, 225] on icon at bounding box center [580, 226] width 10 height 10
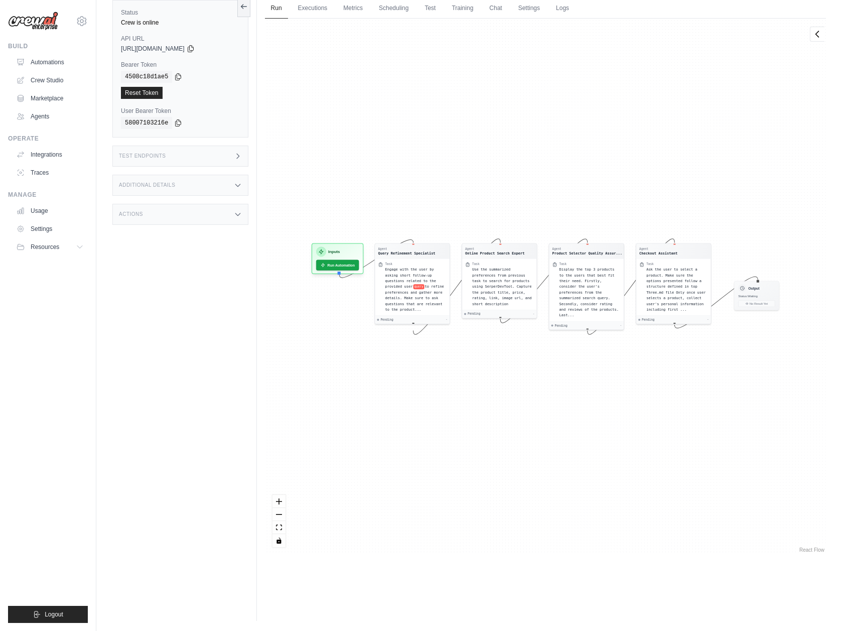
click at [419, 429] on div "Agent Query Refinement Specialist Task Engage with the user by asking short fol…" at bounding box center [545, 287] width 561 height 536
click at [402, 265] on div "Engage with the user by asking short follow-up questions related to the provide…" at bounding box center [415, 288] width 61 height 46
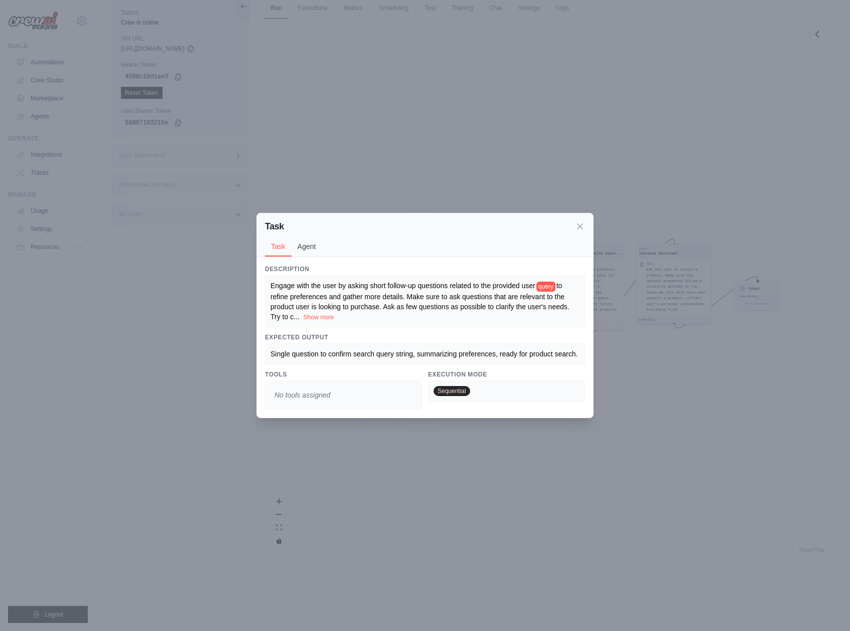
drag, startPoint x: 292, startPoint y: 237, endPoint x: 300, endPoint y: 240, distance: 8.4
click at [291, 237] on button "Task" at bounding box center [278, 246] width 27 height 19
click at [301, 240] on button "Agent" at bounding box center [306, 246] width 31 height 19
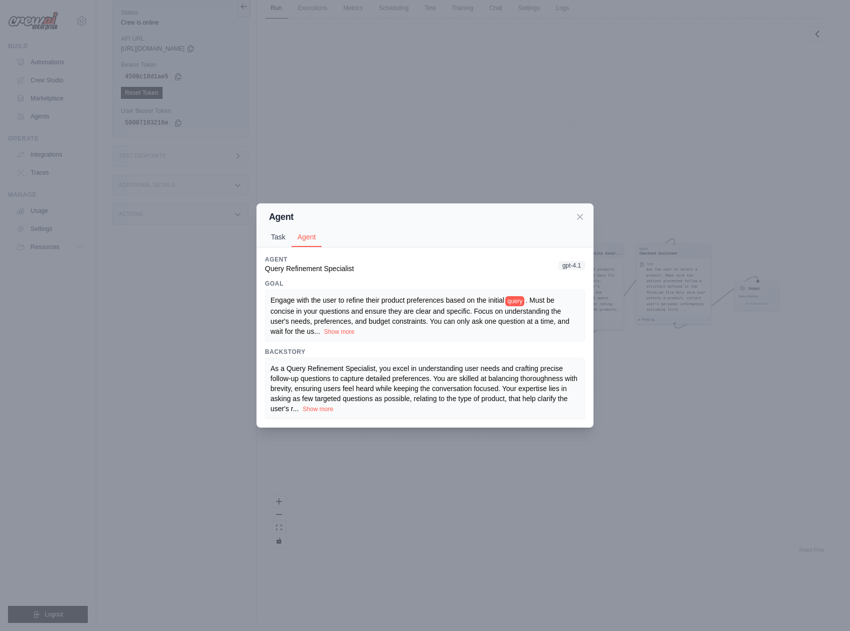
click at [275, 238] on button "Task" at bounding box center [278, 236] width 27 height 19
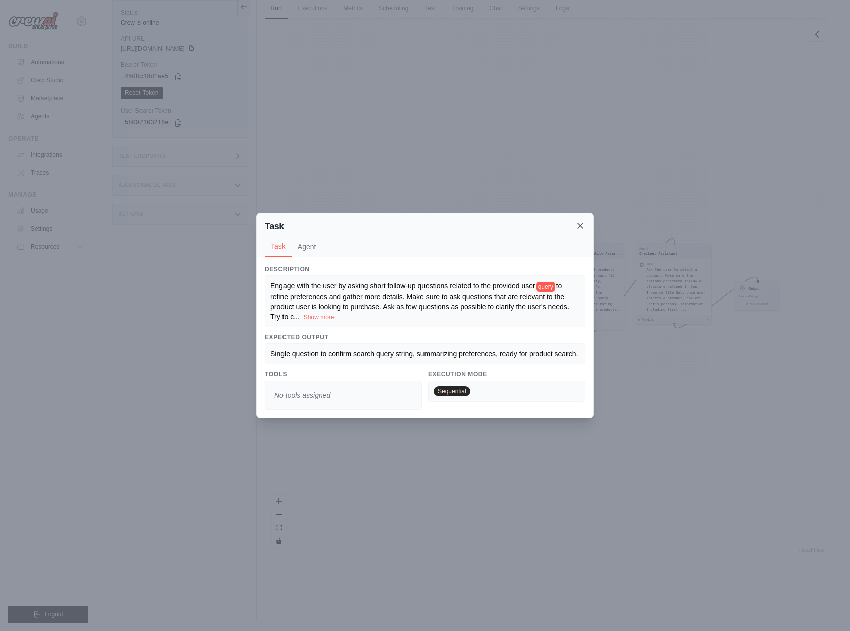
click at [580, 223] on icon at bounding box center [580, 226] width 10 height 10
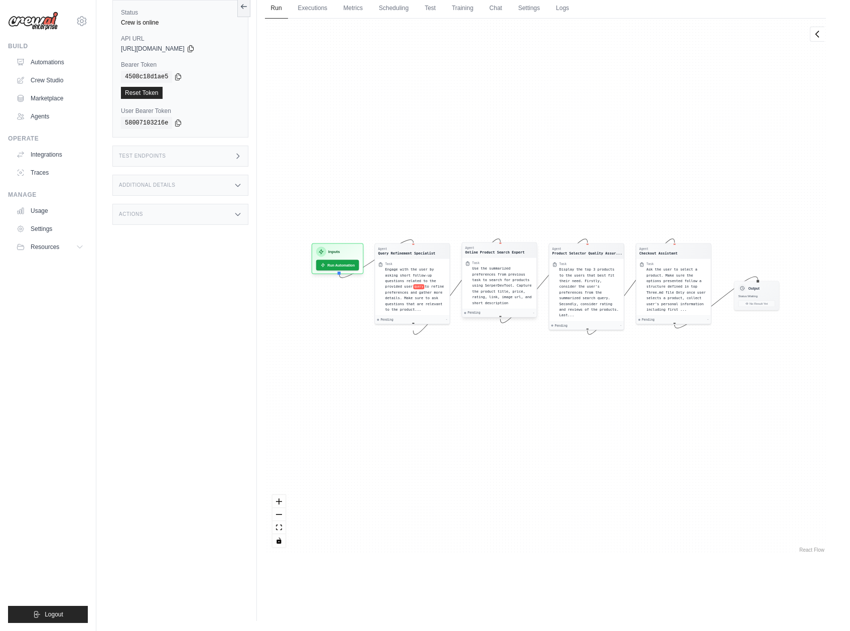
click at [477, 264] on div "Task" at bounding box center [475, 263] width 7 height 4
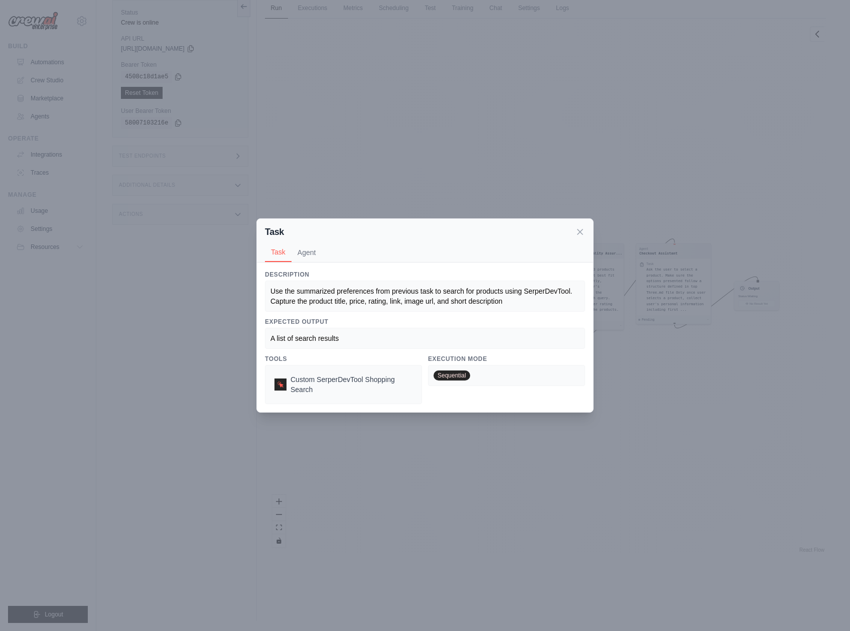
click at [303, 254] on button "Agent" at bounding box center [306, 252] width 31 height 19
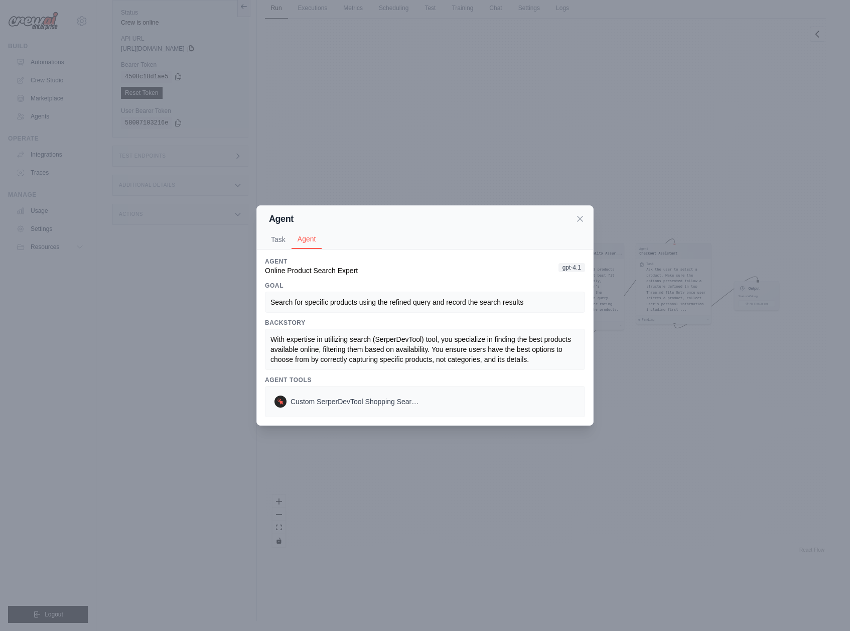
click at [289, 266] on span "Online Product Search Expert" at bounding box center [311, 270] width 93 height 8
copy span "Online Product Search Expert"
click at [414, 298] on span "Search for specific products using the refined query and record the search resu…" at bounding box center [396, 302] width 253 height 8
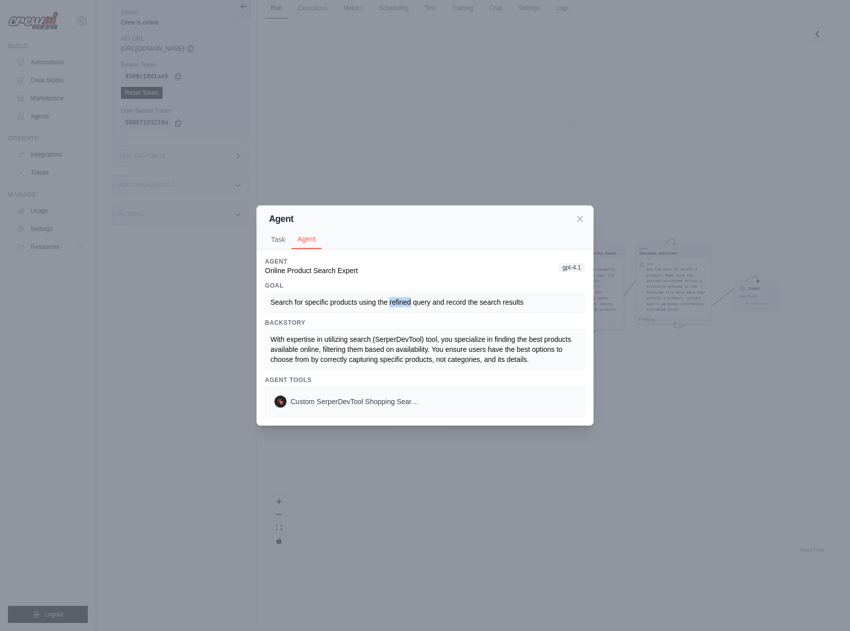
click at [414, 298] on span "Search for specific products using the refined query and record the search resu…" at bounding box center [396, 302] width 253 height 8
copy span "Search for specific products using the refined query and record the search resu…"
click at [284, 236] on button "Task" at bounding box center [278, 238] width 27 height 19
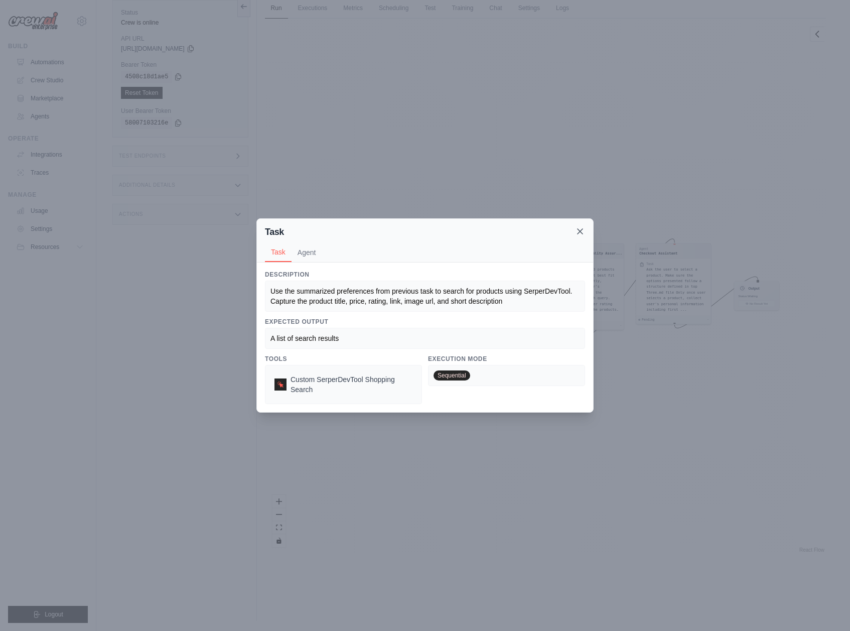
click at [580, 233] on icon at bounding box center [580, 231] width 10 height 10
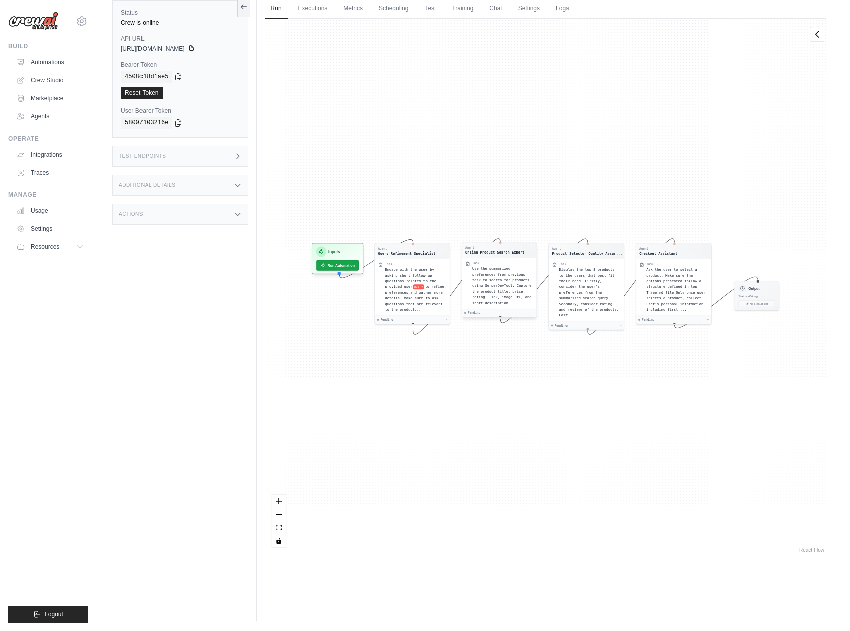
click at [475, 274] on span "Use the summarized preferences from previous task to search for products using …" at bounding box center [501, 285] width 59 height 38
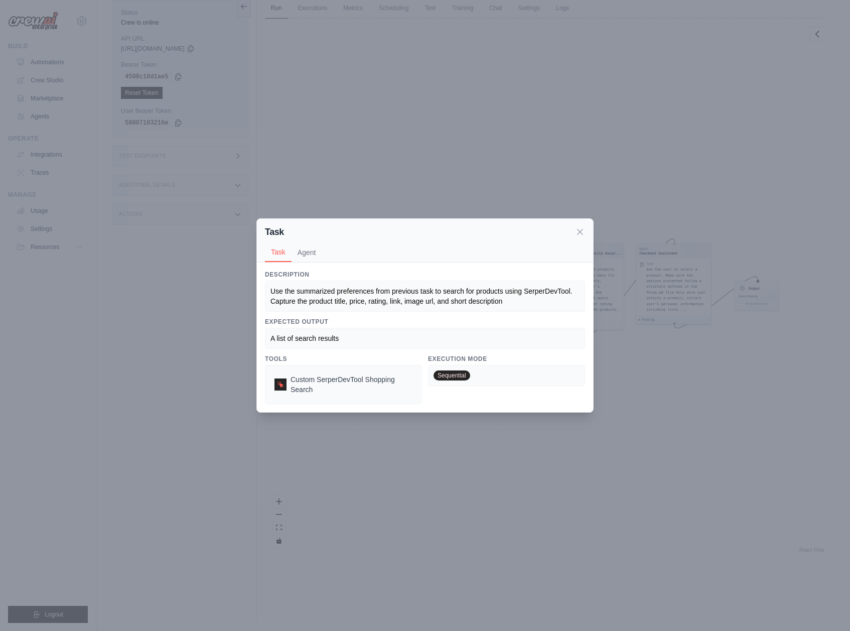
click at [314, 336] on span "A list of search results" at bounding box center [304, 338] width 68 height 8
click at [306, 248] on button "Agent" at bounding box center [306, 251] width 31 height 19
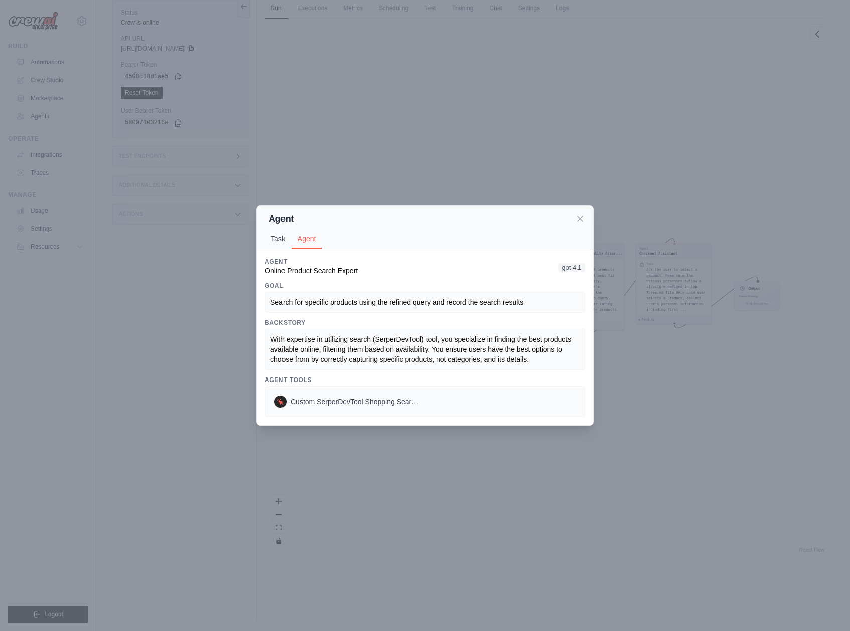
click at [284, 233] on button "Task" at bounding box center [278, 238] width 27 height 19
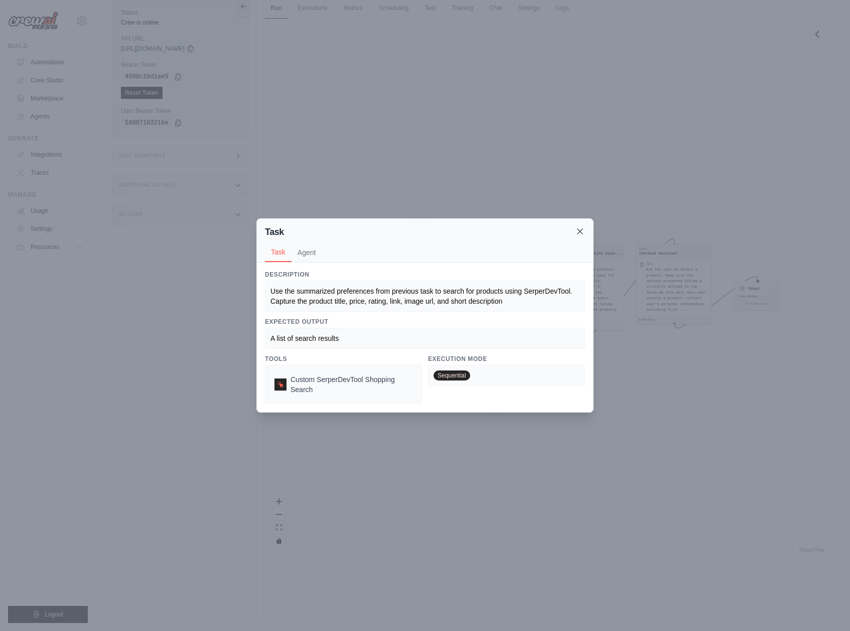
click at [578, 227] on icon at bounding box center [580, 231] width 10 height 10
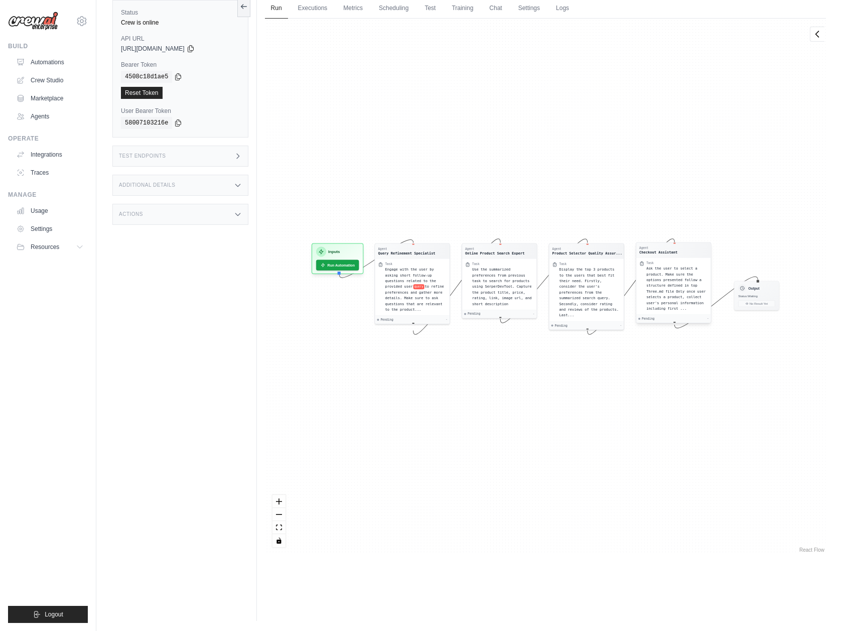
click at [678, 273] on span "Ask the user to select a product. Make sure the options presented follow a stru…" at bounding box center [675, 288] width 59 height 44
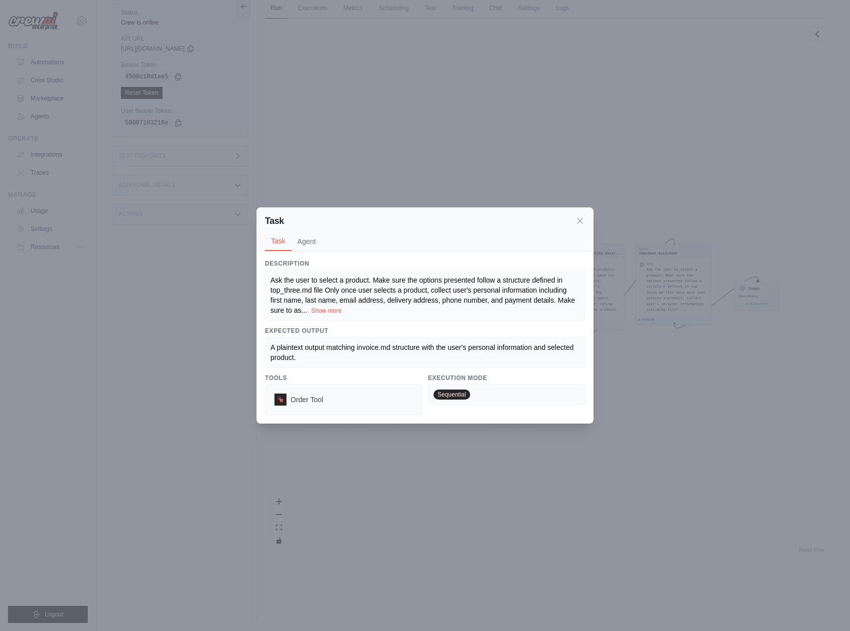
click at [605, 224] on div "Task Task Agent Description Ask the user to select a product. Make sure the opt…" at bounding box center [425, 315] width 850 height 631
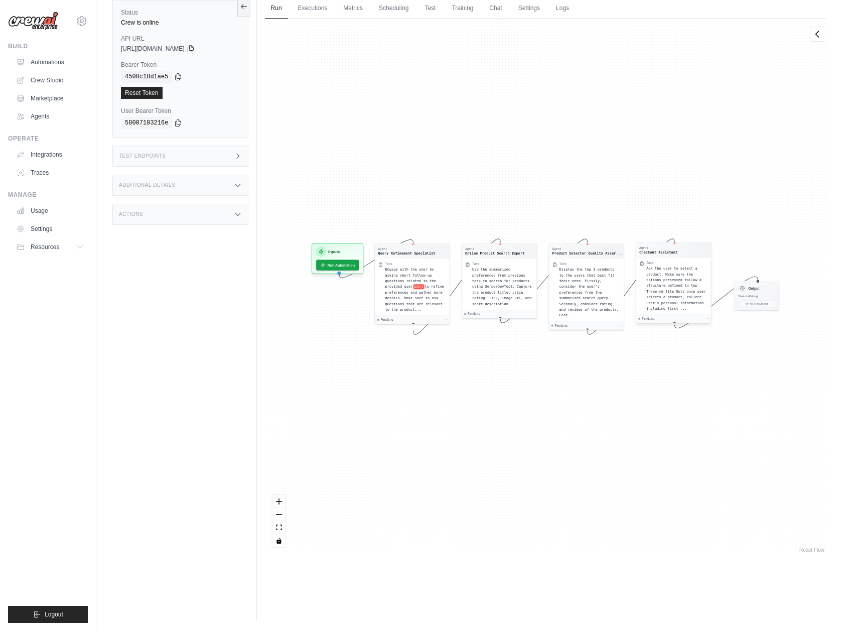
click at [654, 253] on div "Checkout Assistant" at bounding box center [658, 252] width 38 height 5
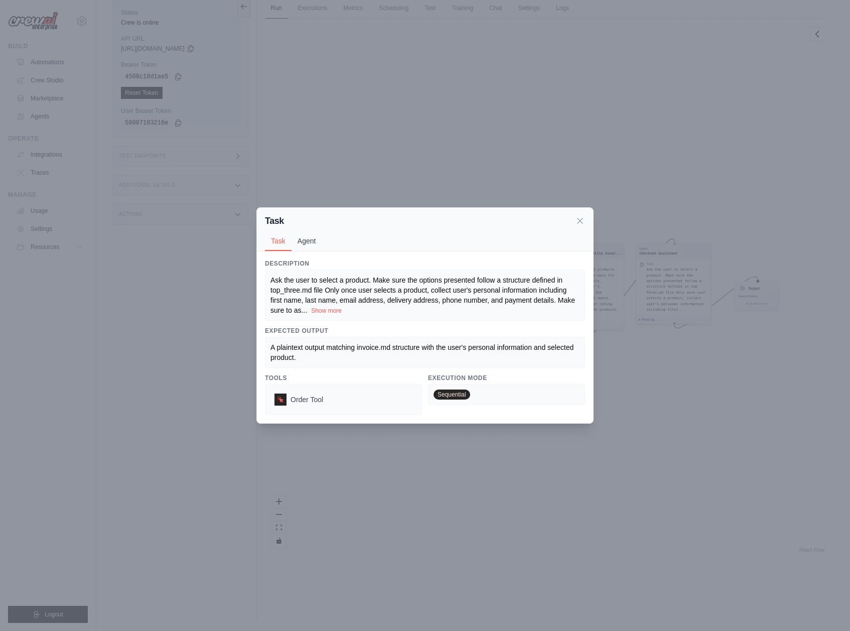
click at [306, 242] on button "Agent" at bounding box center [306, 240] width 31 height 19
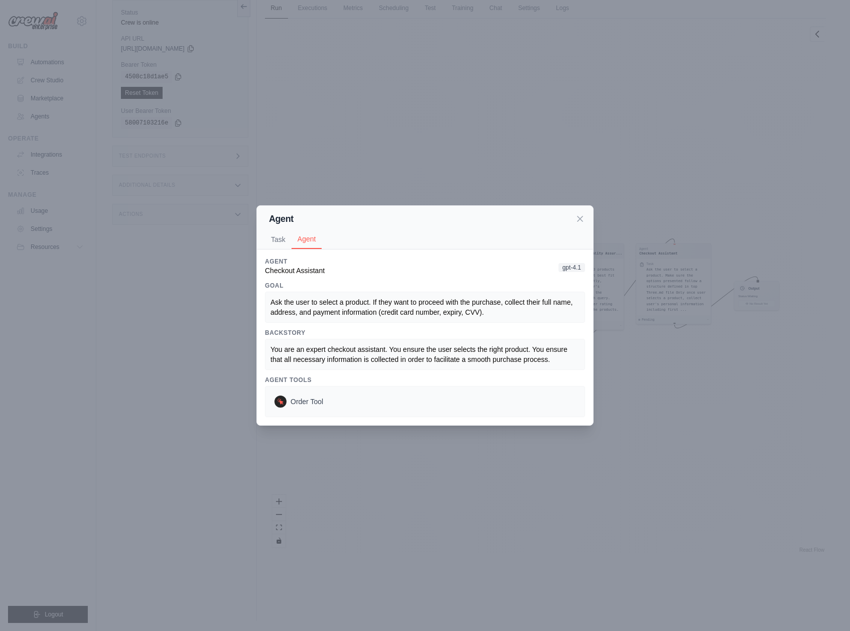
click at [309, 267] on span "Checkout Assistant" at bounding box center [295, 270] width 60 height 8
copy span "Checkout Assistant"
click at [278, 235] on button "Task" at bounding box center [278, 238] width 27 height 19
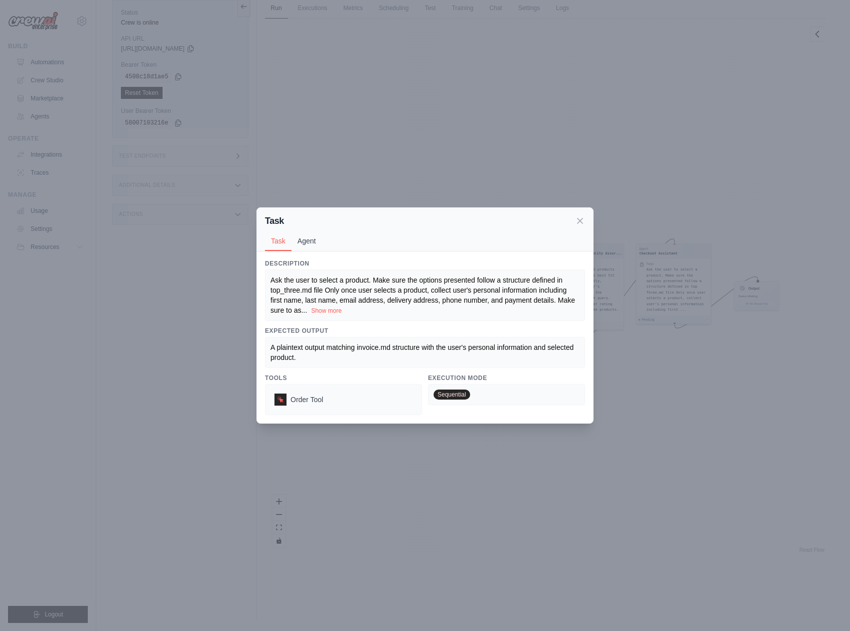
click at [304, 240] on button "Agent" at bounding box center [306, 240] width 31 height 19
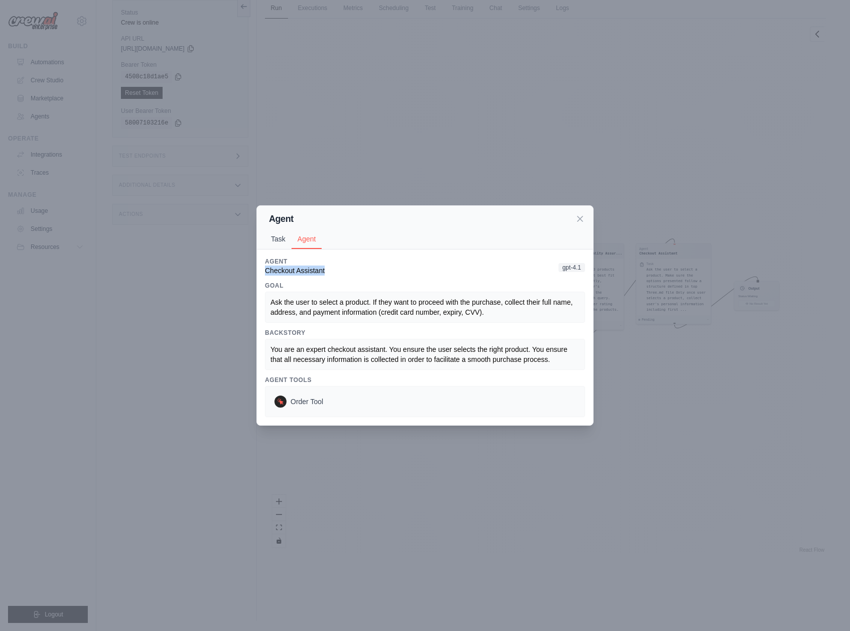
click at [271, 237] on button "Task" at bounding box center [278, 238] width 27 height 19
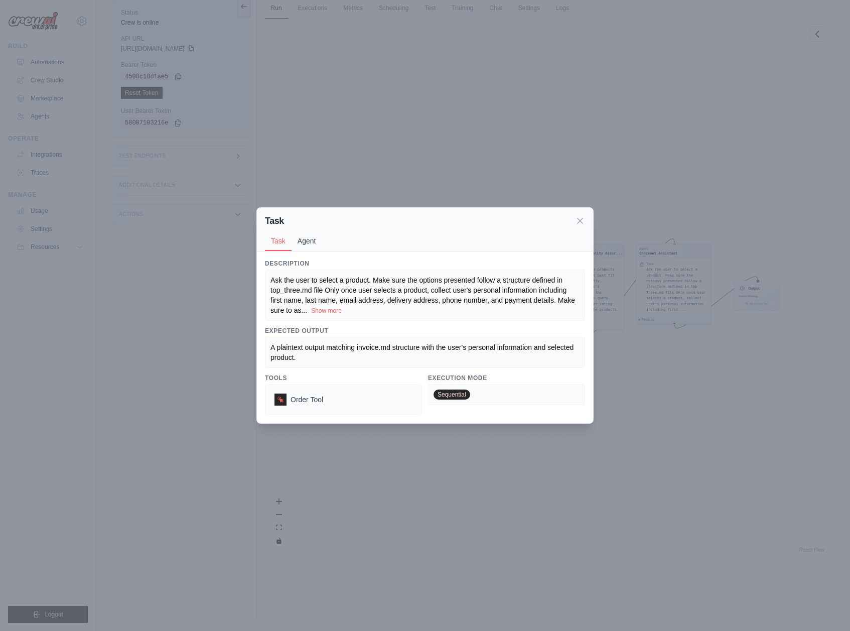
click at [320, 242] on button "Agent" at bounding box center [306, 240] width 31 height 19
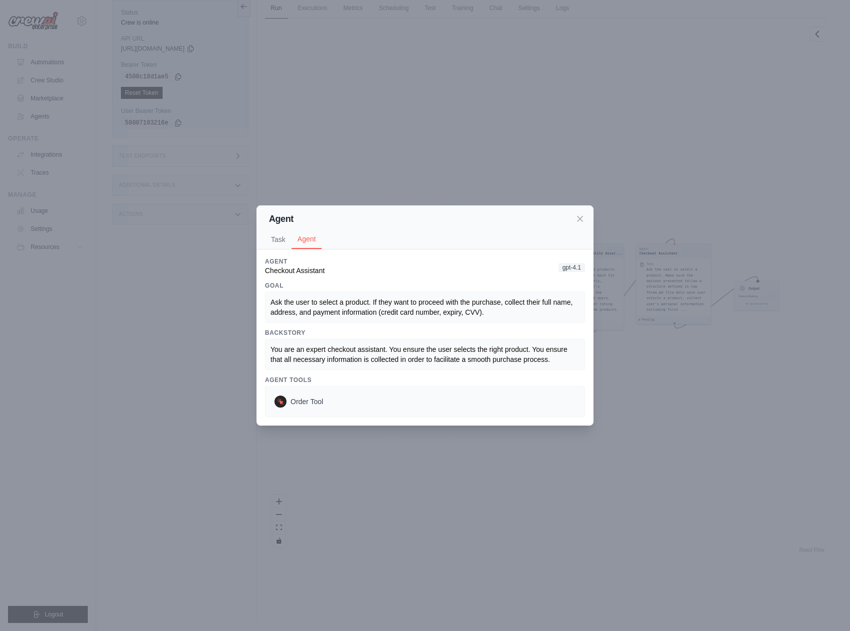
click at [333, 298] on span "Ask the user to select a product. If they want to proceed with the purchase, co…" at bounding box center [422, 307] width 304 height 18
drag, startPoint x: 266, startPoint y: 297, endPoint x: 562, endPoint y: 297, distance: 296.5
click at [562, 297] on div "Ask the user to select a product. If they want to proceed with the purchase, co…" at bounding box center [425, 306] width 320 height 31
copy span "Ask the user to select a product. If they want to proceed with the purchase, co…"
click at [281, 234] on button "Task" at bounding box center [278, 238] width 27 height 19
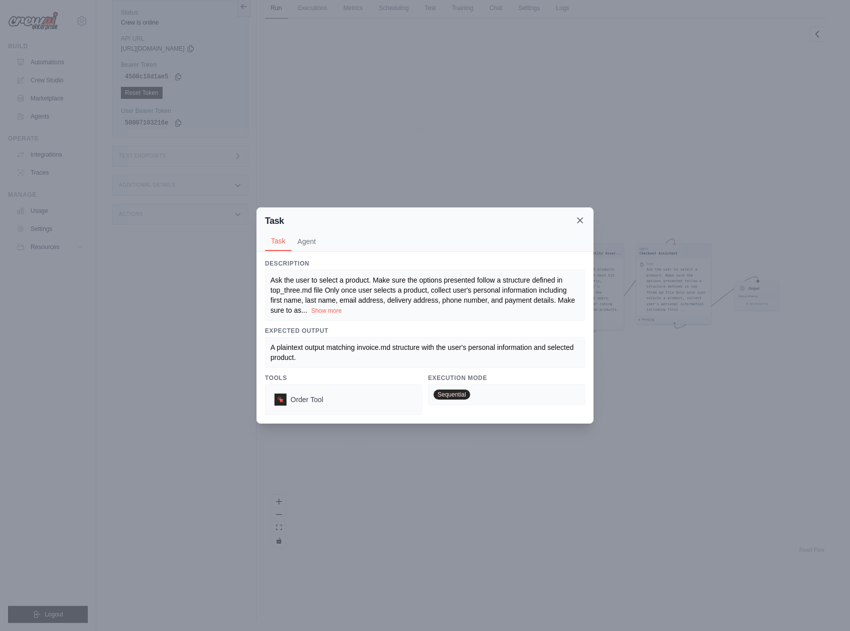
click at [580, 223] on icon at bounding box center [580, 220] width 10 height 10
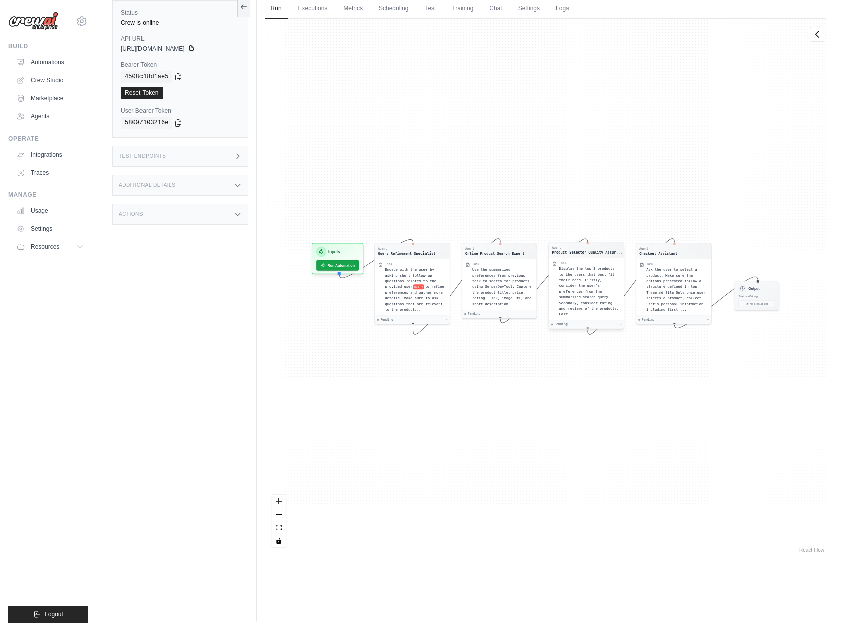
click at [583, 288] on div "Display the top 3 products to the users that best fit their need. Firstly, cons…" at bounding box center [589, 291] width 61 height 52
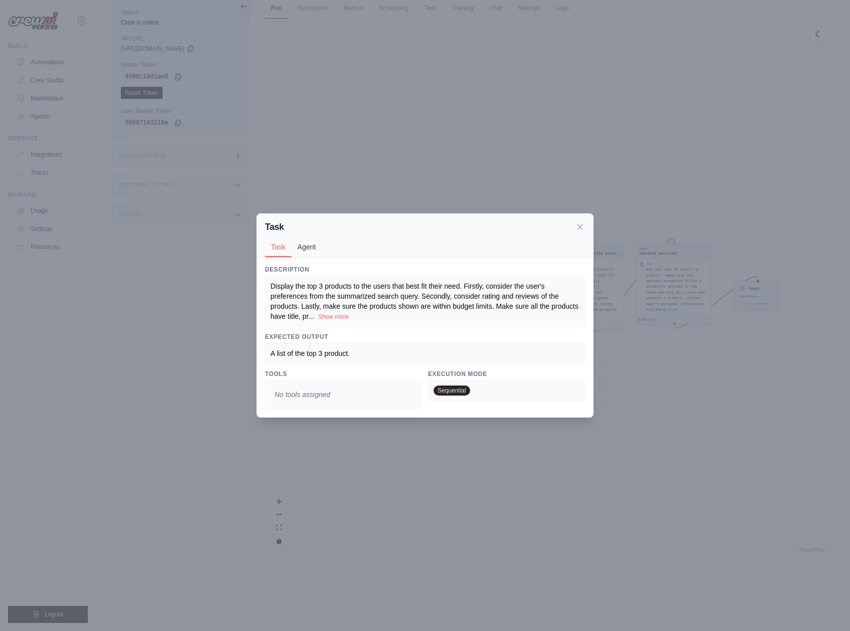
click at [306, 249] on button "Agent" at bounding box center [306, 246] width 31 height 19
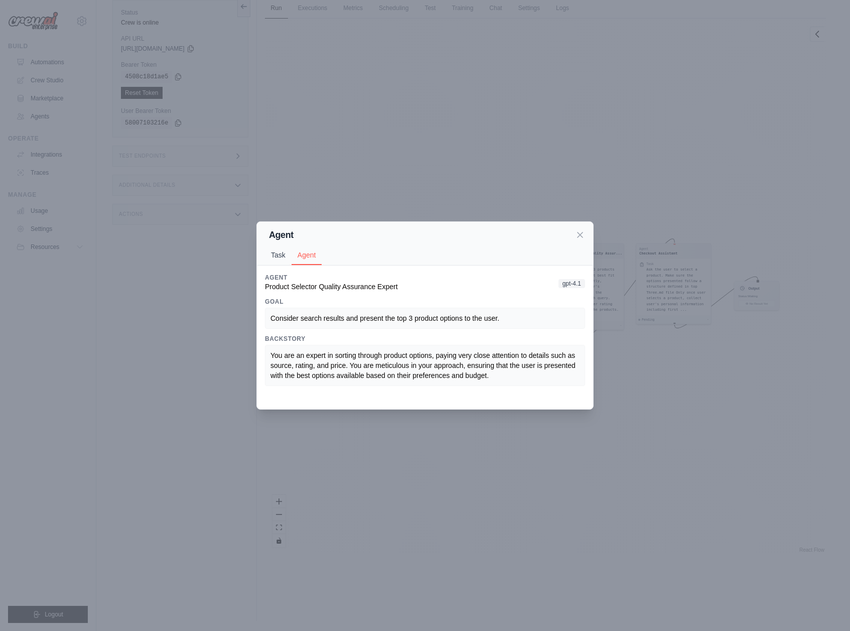
click at [279, 252] on button "Task" at bounding box center [278, 254] width 27 height 19
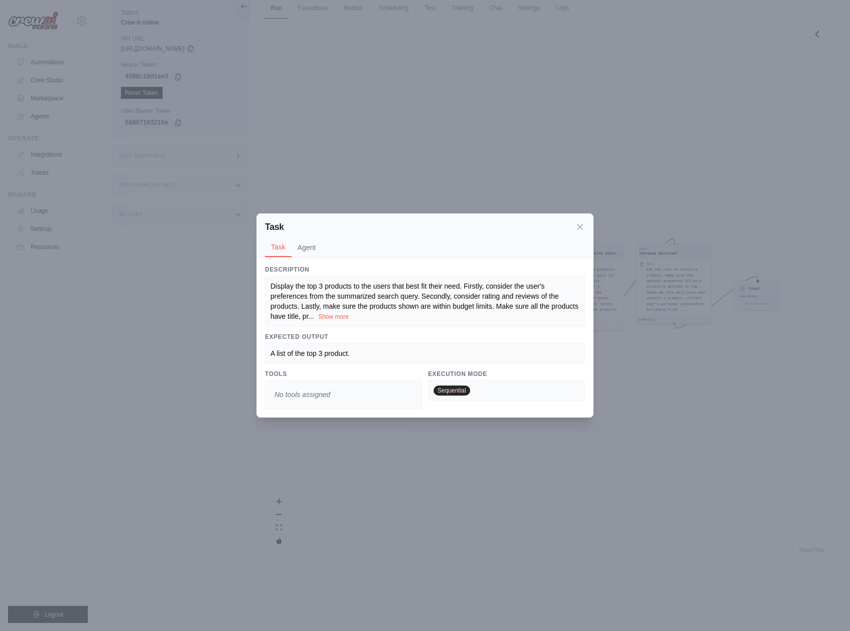
click at [331, 249] on div "Task Agent" at bounding box center [425, 247] width 320 height 19
click at [308, 253] on button "Agent" at bounding box center [306, 246] width 31 height 19
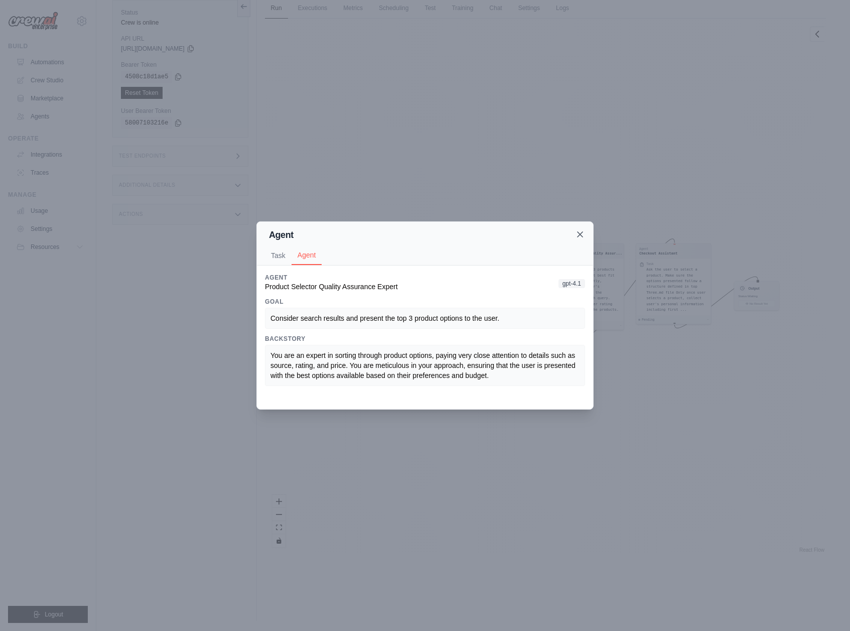
click at [577, 238] on icon at bounding box center [580, 234] width 10 height 10
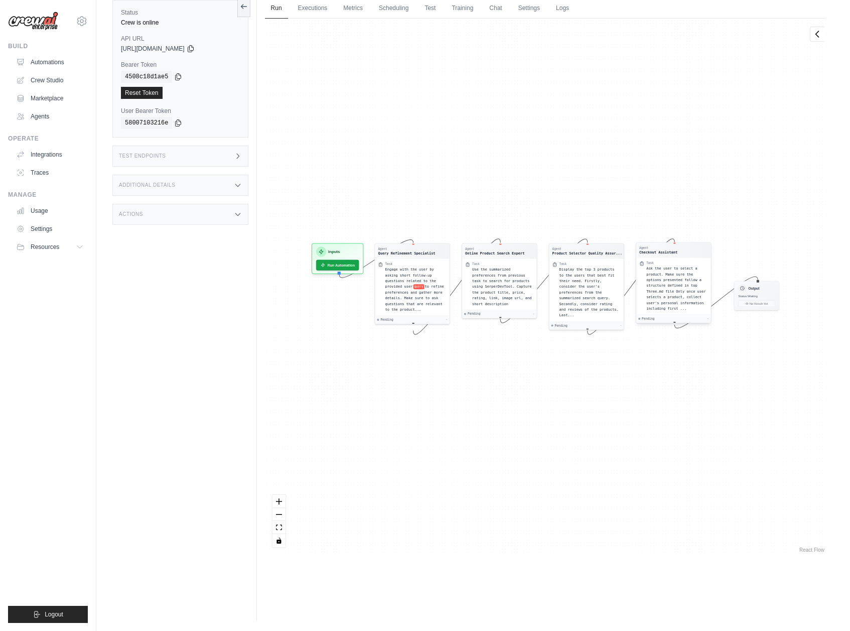
click at [673, 290] on span "Ask the user to select a product. Make sure the options presented follow a stru…" at bounding box center [675, 288] width 59 height 44
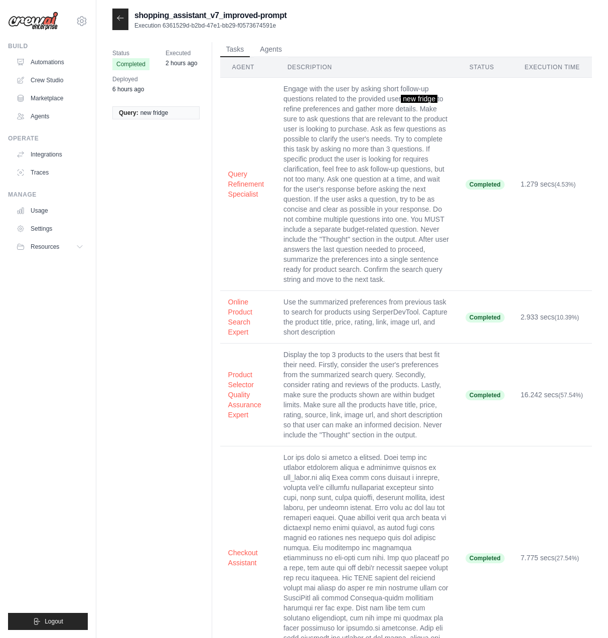
scroll to position [2, 0]
